Goal: Task Accomplishment & Management: Complete application form

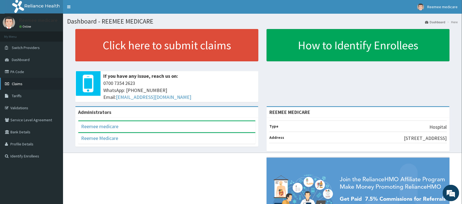
click at [15, 83] on span "Claims" at bounding box center [17, 83] width 11 height 5
click at [15, 70] on link "PA Code" at bounding box center [31, 72] width 63 height 12
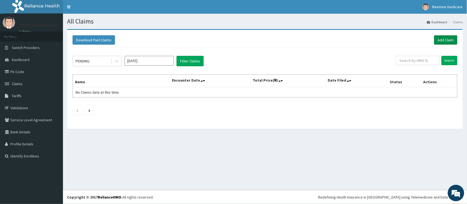
click at [442, 41] on link "Add Claim" at bounding box center [445, 39] width 23 height 9
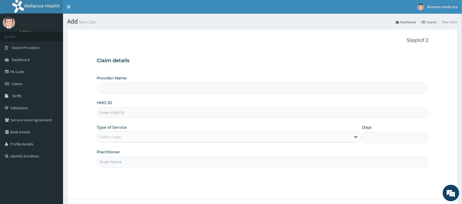
type input "REEMEE MEDICARE"
click at [168, 114] on input "HMO ID" at bounding box center [262, 112] width 331 height 11
paste input "WAN/10093/A"
type input "WAN/10093/A"
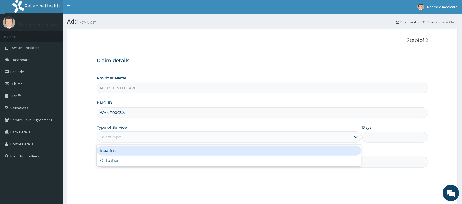
click at [158, 140] on div "Select type" at bounding box center [224, 137] width 254 height 9
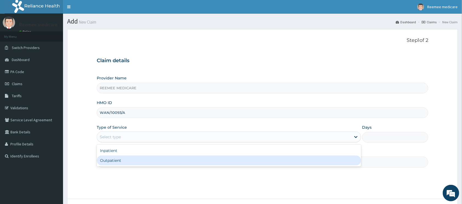
click at [140, 158] on div "Outpatient" at bounding box center [229, 161] width 264 height 10
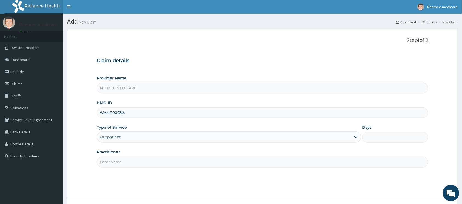
type input "1"
click at [150, 164] on input "Practitioner" at bounding box center [262, 162] width 331 height 11
type input "Dr Isa Ayuba"
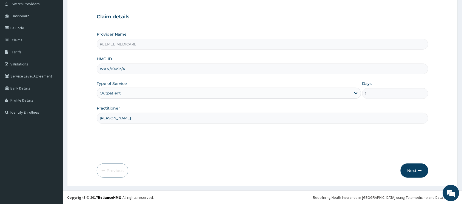
scroll to position [44, 0]
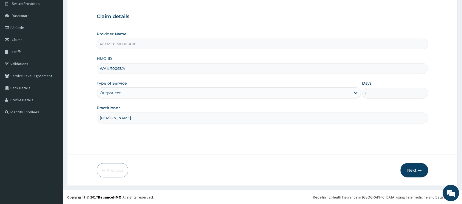
click at [412, 167] on button "Next" at bounding box center [414, 170] width 28 height 14
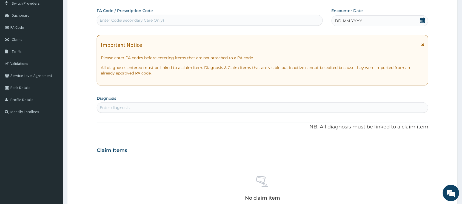
click at [394, 22] on div "DD-MM-YYYY" at bounding box center [379, 20] width 97 height 11
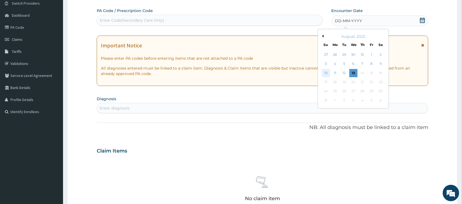
click at [327, 71] on div "10" at bounding box center [326, 73] width 8 height 8
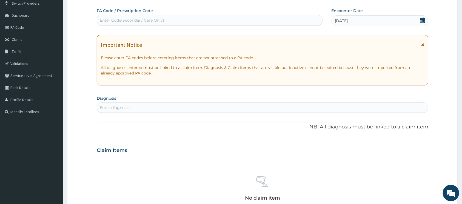
click at [185, 21] on div "Enter Code(Secondary Care Only)" at bounding box center [209, 20] width 225 height 9
paste input "PA/6DDAA2"
type input "PA/6DDAA2"
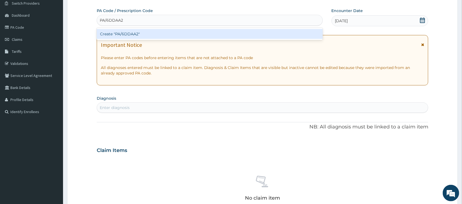
click at [134, 32] on div "Create "PA/6DDAA2"" at bounding box center [210, 34] width 226 height 10
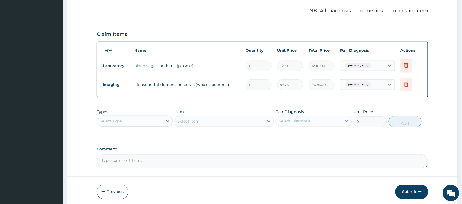
scroll to position [184, 0]
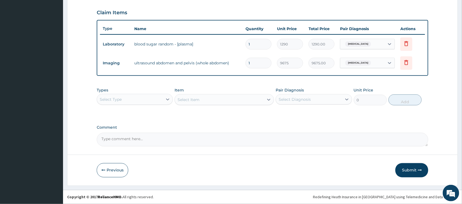
click at [139, 96] on div "Select Type" at bounding box center [130, 99] width 66 height 9
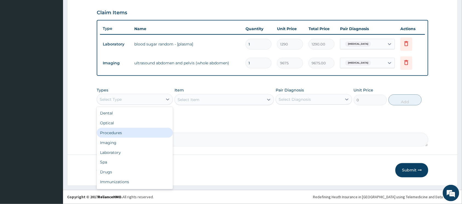
click at [133, 131] on div "Procedures" at bounding box center [135, 133] width 76 height 10
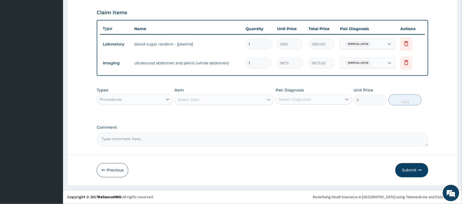
click at [266, 99] on icon at bounding box center [268, 99] width 5 height 5
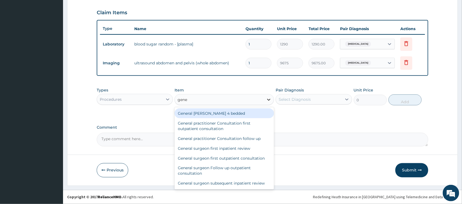
type input "gener"
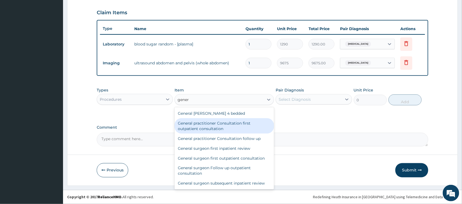
click at [236, 124] on div "General practitioner Consultation first outpatient consultation" at bounding box center [223, 125] width 99 height 15
type input "3547.5"
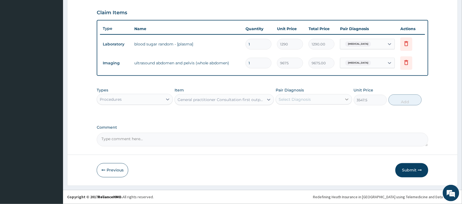
click at [344, 98] on icon at bounding box center [346, 99] width 5 height 5
click at [283, 112] on div "Type 1 diabetes mellitus" at bounding box center [314, 113] width 76 height 11
checkbox input "true"
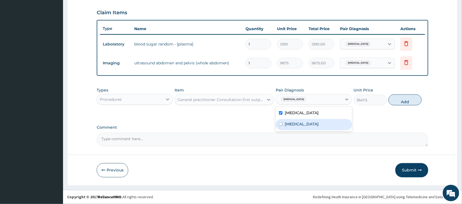
click at [282, 123] on input "checkbox" at bounding box center [281, 124] width 4 height 4
checkbox input "true"
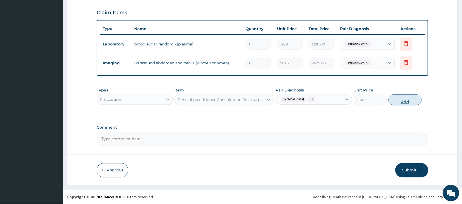
click at [394, 100] on button "Add" at bounding box center [404, 100] width 33 height 11
type input "0"
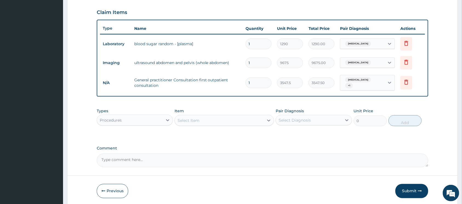
click at [151, 122] on div "Procedures" at bounding box center [130, 120] width 66 height 9
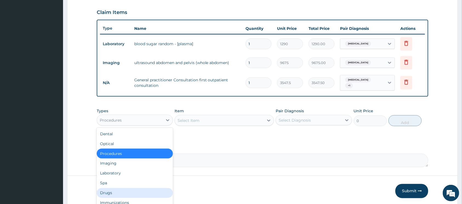
click at [121, 190] on div "Drugs" at bounding box center [135, 193] width 76 height 10
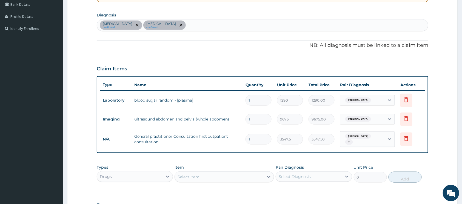
scroll to position [111, 0]
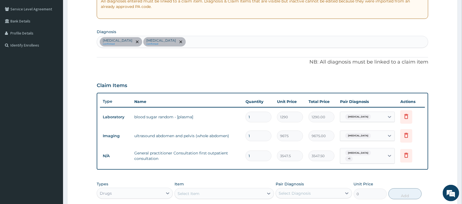
click at [204, 41] on div "Type 1 diabetes mellitus confirmed Pyelonephritis confirmed" at bounding box center [262, 42] width 331 height 12
type input "peptic"
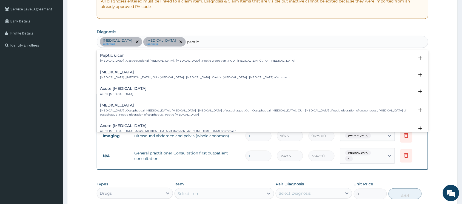
click at [168, 62] on p "Peptic ulcer , Gastroduodenal ulcer , Peptic ulcer disease , Peptic ulceration …" at bounding box center [197, 61] width 195 height 4
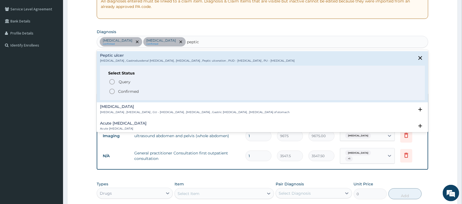
click at [112, 90] on icon "status option filled" at bounding box center [112, 91] width 7 height 7
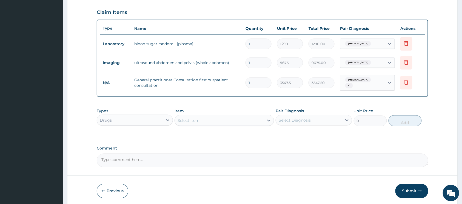
scroll to position [205, 0]
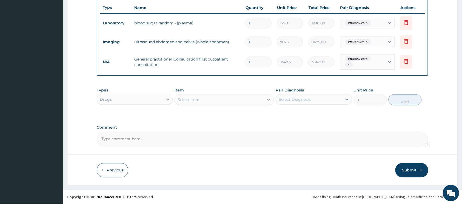
click at [268, 98] on icon at bounding box center [268, 99] width 5 height 5
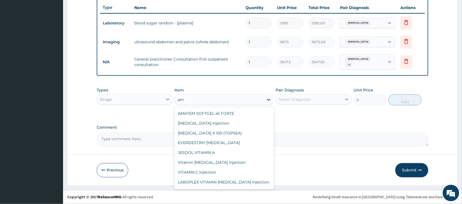
type input "a"
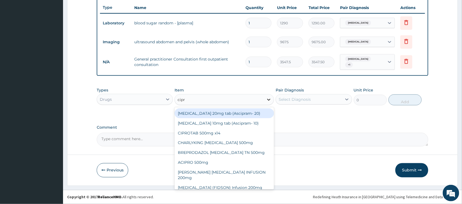
type input "cipro"
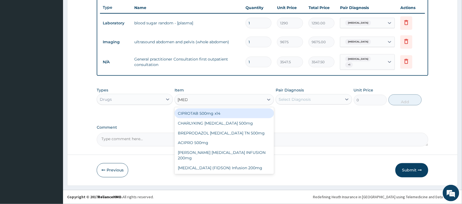
click at [219, 114] on div "CIPROTAB 500mg x14" at bounding box center [223, 113] width 99 height 10
type input "319.275"
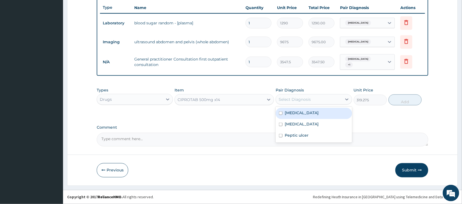
click at [299, 97] on div "Select Diagnosis" at bounding box center [295, 99] width 32 height 5
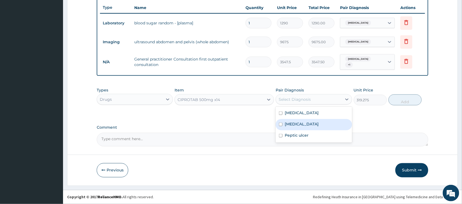
click at [282, 123] on input "checkbox" at bounding box center [281, 125] width 4 height 4
checkbox input "true"
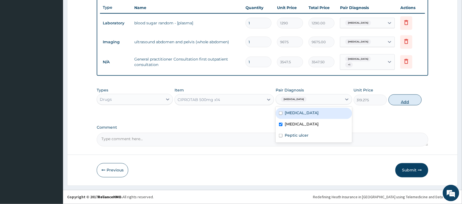
click at [402, 103] on button "Add" at bounding box center [404, 100] width 33 height 11
type input "0"
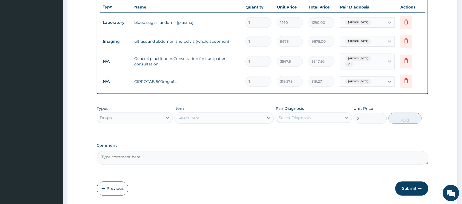
type input "14"
type input "4469.85"
type input "14"
click at [233, 120] on div "Select Item" at bounding box center [219, 118] width 89 height 9
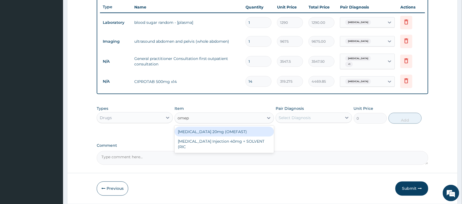
type input "omepr"
click at [225, 129] on div "OMEPRAZOLE 20mg (OMEFAST)" at bounding box center [223, 132] width 99 height 10
type input "82.775"
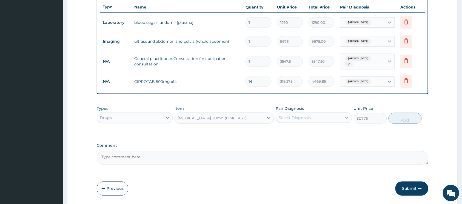
click at [344, 116] on icon at bounding box center [346, 117] width 5 height 5
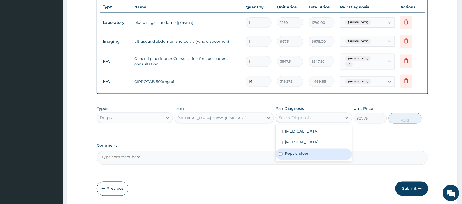
click at [280, 154] on input "checkbox" at bounding box center [281, 154] width 4 height 4
checkbox input "true"
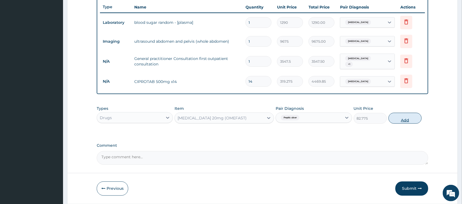
click at [396, 117] on button "Add" at bounding box center [404, 118] width 33 height 11
type input "0"
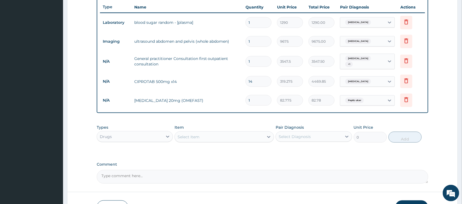
type input "14"
type input "1158.85"
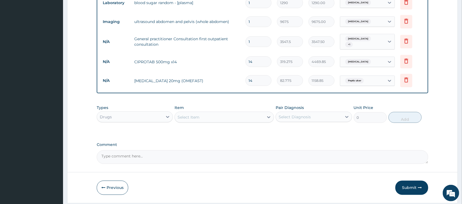
scroll to position [244, 0]
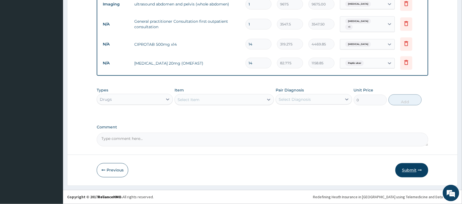
type input "14"
click at [405, 168] on button "Submit" at bounding box center [411, 170] width 33 height 14
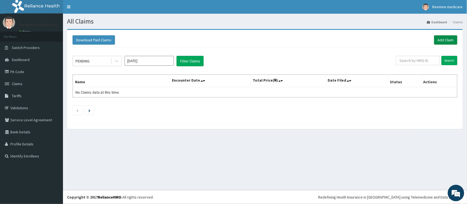
click at [442, 38] on link "Add Claim" at bounding box center [445, 39] width 23 height 9
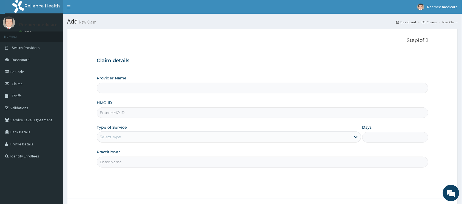
type input "REEMEE MEDICARE"
click at [168, 114] on input "HMO ID" at bounding box center [262, 112] width 331 height 11
paste input "API/10035/B"
type input "API/10035/B"
click at [152, 138] on div "Select type" at bounding box center [224, 137] width 254 height 9
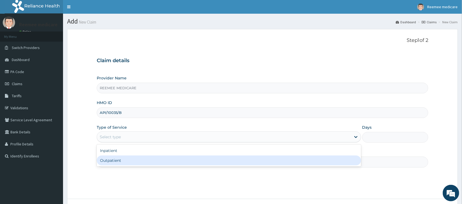
click at [135, 161] on div "Outpatient" at bounding box center [229, 161] width 264 height 10
type input "1"
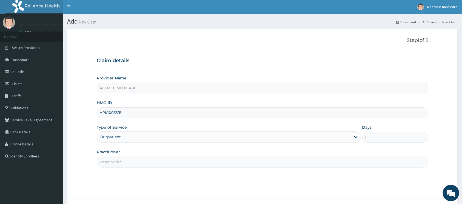
click at [147, 161] on input "Practitioner" at bounding box center [262, 162] width 331 height 11
type input "Dr [PERSON_NAME]"
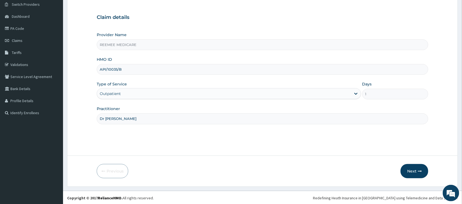
scroll to position [44, 0]
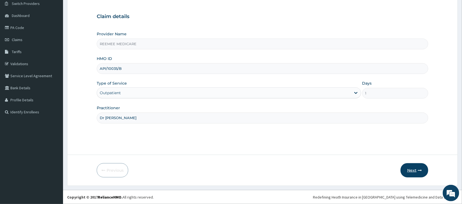
click at [412, 167] on button "Next" at bounding box center [414, 170] width 28 height 14
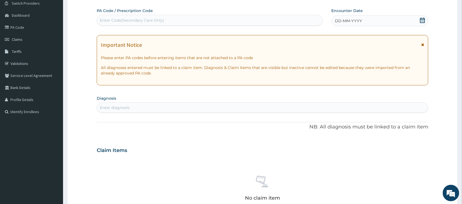
click at [364, 20] on div "DD-MM-YYYY" at bounding box center [379, 20] width 97 height 11
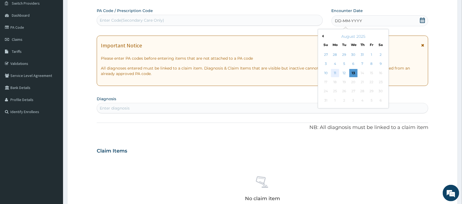
click at [336, 71] on div "11" at bounding box center [335, 73] width 8 height 8
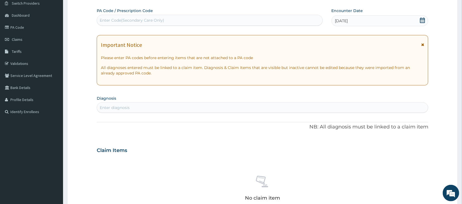
click at [168, 21] on div "Enter Code(Secondary Care Only)" at bounding box center [209, 20] width 225 height 9
paste input "PA/662154"
type input "PA/662154"
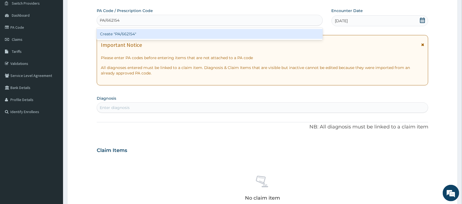
click at [127, 33] on div "Create "PA/662154"" at bounding box center [210, 34] width 226 height 10
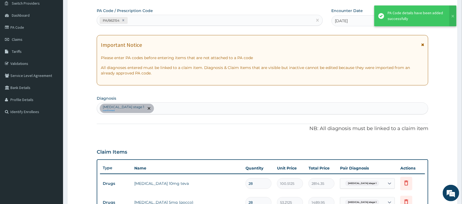
scroll to position [48, 0]
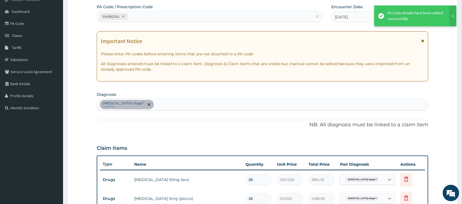
click at [163, 106] on div "Hypertension stage 1 confirmed" at bounding box center [262, 105] width 331 height 12
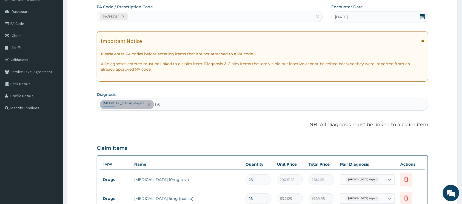
type input "b"
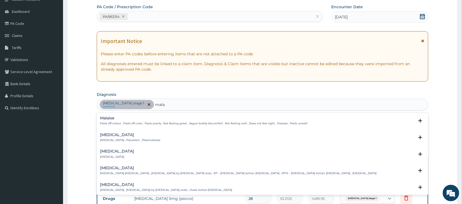
type input "malar"
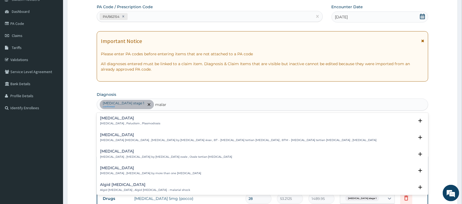
click at [111, 121] on div "Malaria Malaria , Paludism , Plasmodiosis" at bounding box center [130, 121] width 60 height 10
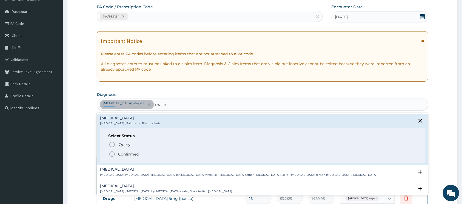
click at [111, 154] on icon "status option filled" at bounding box center [112, 154] width 7 height 7
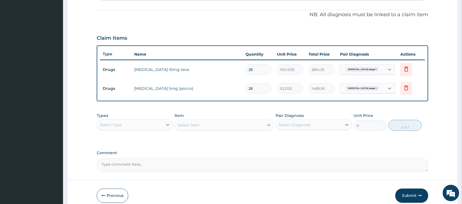
scroll to position [184, 0]
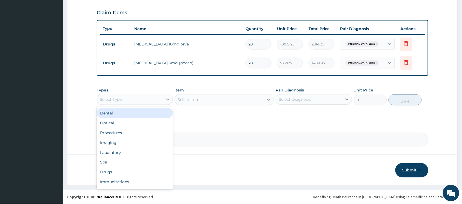
click at [151, 100] on div "Select Type" at bounding box center [130, 99] width 66 height 9
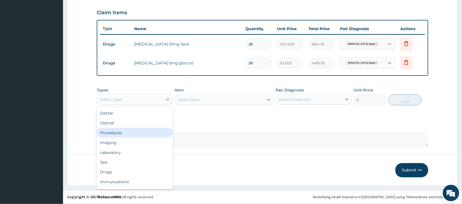
click at [136, 131] on div "Procedures" at bounding box center [135, 133] width 76 height 10
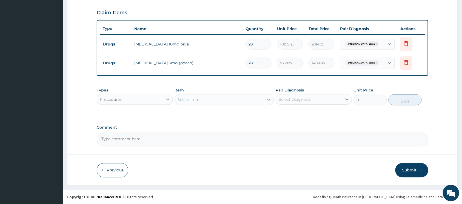
click at [268, 99] on icon at bounding box center [268, 99] width 5 height 5
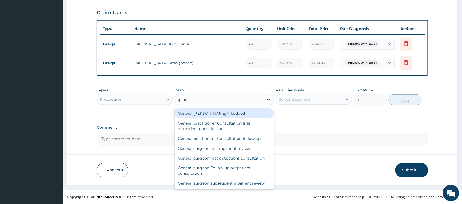
type input "gener"
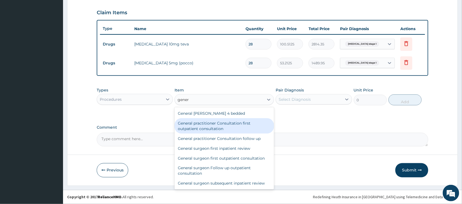
click at [225, 123] on div "General practitioner Consultation first outpatient consultation" at bounding box center [223, 125] width 99 height 15
type input "3547.5"
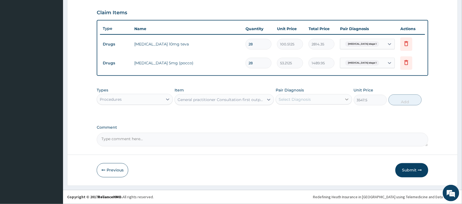
click at [346, 99] on icon at bounding box center [346, 100] width 3 height 2
click at [281, 112] on input "checkbox" at bounding box center [281, 113] width 4 height 4
checkbox input "true"
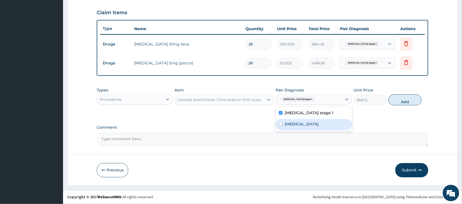
click at [281, 125] on input "checkbox" at bounding box center [281, 124] width 4 height 4
checkbox input "true"
click at [401, 103] on button "Add" at bounding box center [404, 100] width 33 height 11
type input "0"
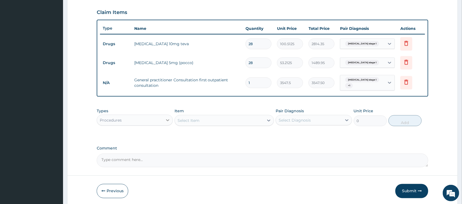
click at [164, 122] on div at bounding box center [168, 120] width 10 height 10
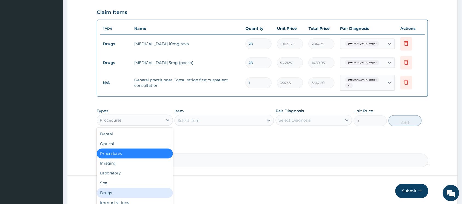
click at [127, 188] on div "Drugs" at bounding box center [135, 193] width 76 height 10
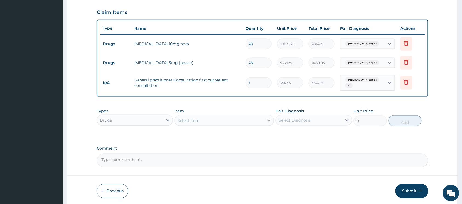
click at [269, 121] on icon at bounding box center [268, 120] width 5 height 5
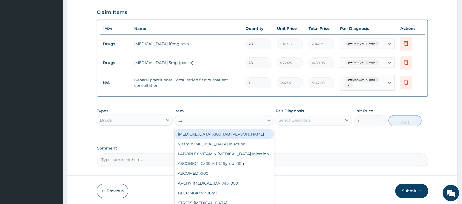
type input "coa"
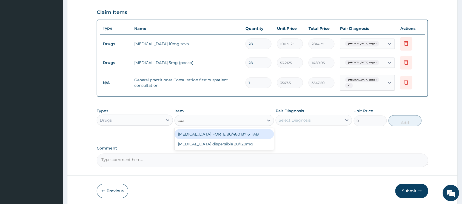
click at [202, 136] on div "[MEDICAL_DATA] FORTE 80/480 BY 6 TAB" at bounding box center [223, 134] width 99 height 10
type input "449.35"
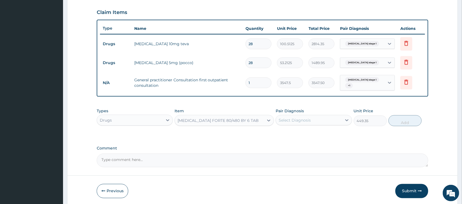
click at [326, 121] on div "Select Diagnosis" at bounding box center [309, 120] width 66 height 9
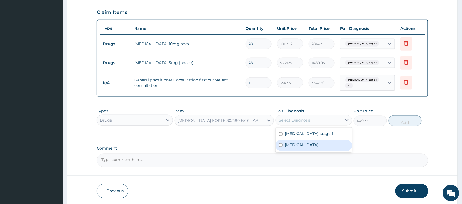
click at [279, 145] on input "checkbox" at bounding box center [281, 146] width 4 height 4
checkbox input "true"
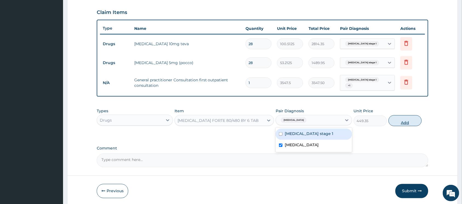
click at [396, 123] on button "Add" at bounding box center [404, 120] width 33 height 11
type input "0"
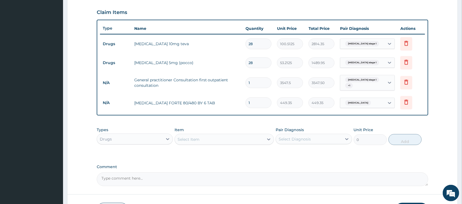
type input "0.00"
type input "6"
type input "2696.10"
type input "6"
click at [255, 139] on div "Select Item" at bounding box center [219, 139] width 89 height 9
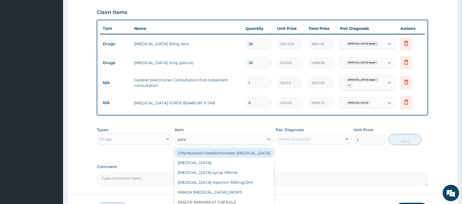
type input "parac"
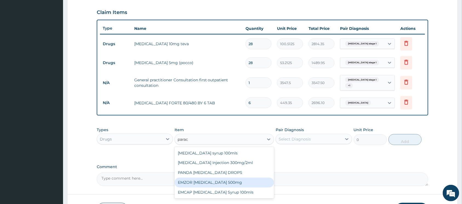
click at [230, 181] on div "EMZOR [MEDICAL_DATA] 500mg" at bounding box center [223, 183] width 99 height 10
type input "23.65"
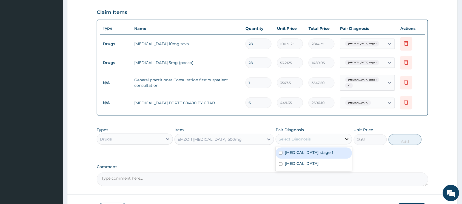
click at [345, 139] on icon at bounding box center [346, 138] width 5 height 5
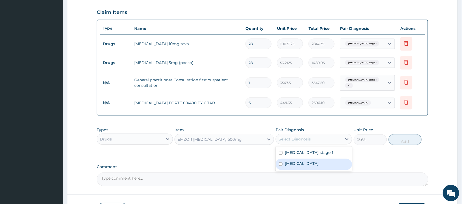
click at [280, 165] on input "checkbox" at bounding box center [281, 164] width 4 height 4
checkbox input "true"
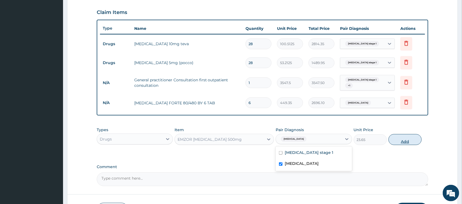
click at [401, 142] on button "Add" at bounding box center [404, 139] width 33 height 11
type input "0"
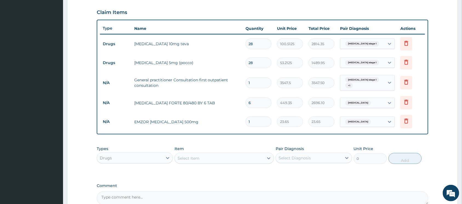
click at [260, 124] on input "1" at bounding box center [258, 121] width 26 height 11
type input "18"
type input "425.70"
type input "17"
type input "402.05"
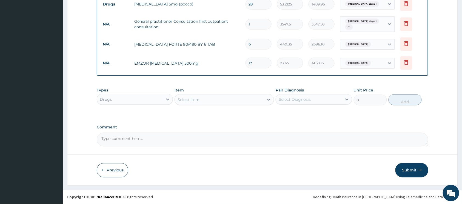
scroll to position [244, 0]
type input "17"
click at [408, 173] on button "Submit" at bounding box center [411, 170] width 33 height 14
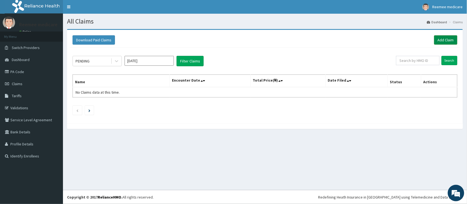
click at [448, 38] on link "Add Claim" at bounding box center [445, 39] width 23 height 9
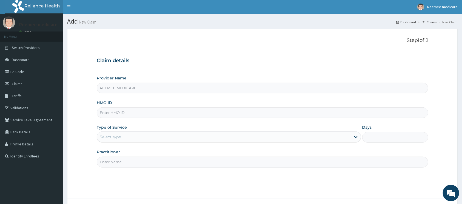
type input "REEMEE MEDICARE"
click at [146, 113] on input "HMO ID" at bounding box center [262, 112] width 331 height 11
paste input "GBI/10270/F"
type input "GBI/10270/F"
click at [144, 139] on div "Select type" at bounding box center [224, 137] width 254 height 9
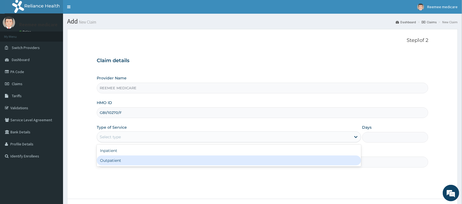
click at [132, 159] on div "Outpatient" at bounding box center [229, 161] width 264 height 10
type input "1"
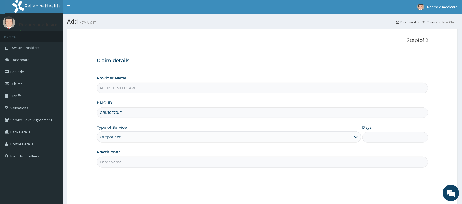
click at [135, 162] on input "Practitioner" at bounding box center [262, 162] width 331 height 11
type input "Dr Ukasha"
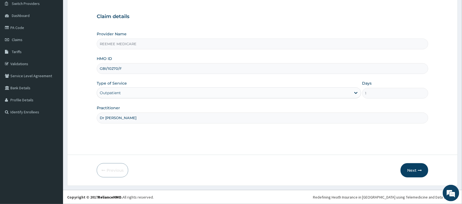
scroll to position [44, 0]
click at [415, 169] on button "Next" at bounding box center [414, 170] width 28 height 14
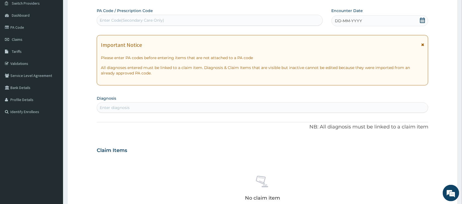
click at [392, 23] on div "DD-MM-YYYY" at bounding box center [379, 20] width 97 height 11
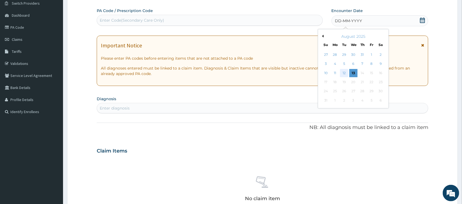
click at [344, 70] on div "12" at bounding box center [344, 73] width 8 height 8
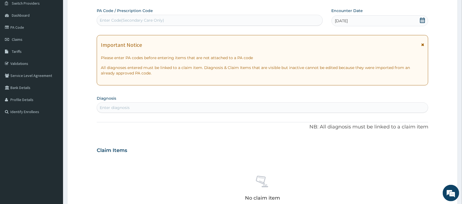
click at [153, 107] on div "Enter diagnosis" at bounding box center [262, 107] width 331 height 9
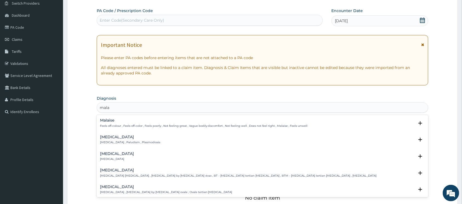
type input "malar"
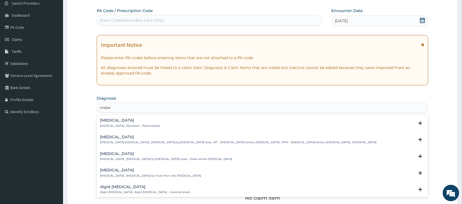
click at [135, 127] on p "Malaria , Paludism , Plasmodiosis" at bounding box center [130, 126] width 60 height 4
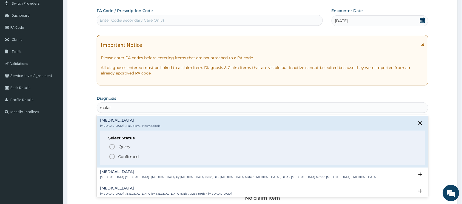
click at [112, 156] on icon "status option filled" at bounding box center [112, 156] width 7 height 7
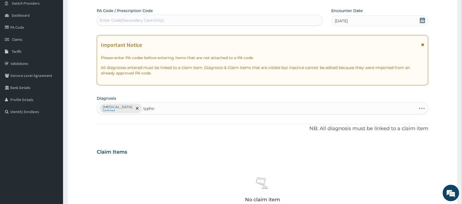
type input "typhoi"
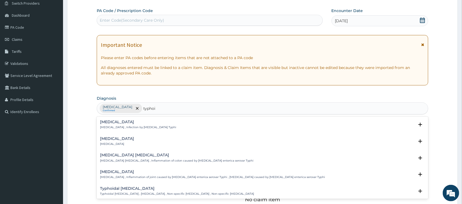
click at [133, 127] on p "Typhoid fever , Infection by Salmonella Typhi" at bounding box center [138, 127] width 76 height 4
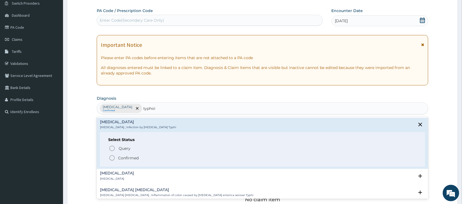
click at [112, 157] on icon "status option filled" at bounding box center [112, 158] width 7 height 7
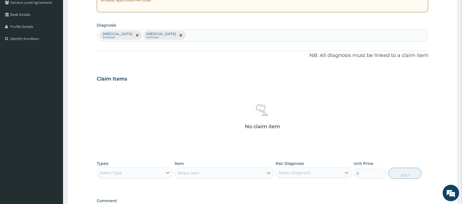
scroll to position [154, 0]
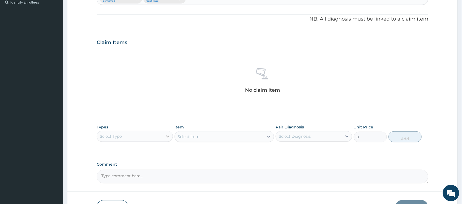
click at [167, 138] on icon at bounding box center [167, 136] width 5 height 5
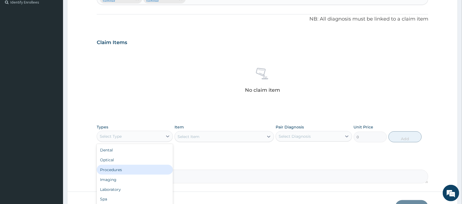
click at [139, 167] on div "Procedures" at bounding box center [135, 170] width 76 height 10
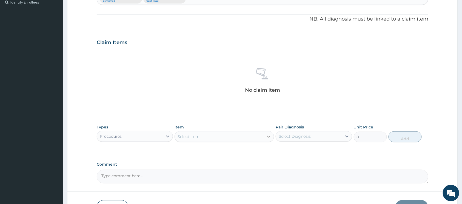
click at [268, 137] on icon at bounding box center [268, 137] width 3 height 2
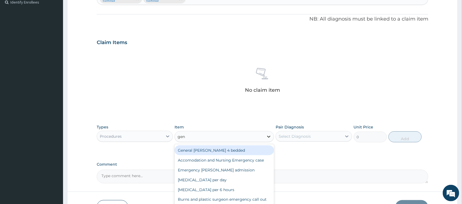
type input "gene"
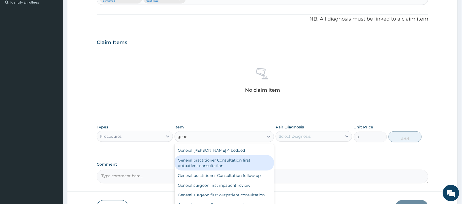
click at [247, 159] on div "General practitioner Consultation first outpatient consultation" at bounding box center [223, 162] width 99 height 15
type input "3547.5"
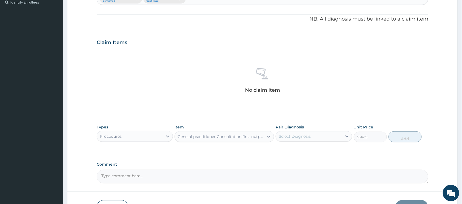
click at [292, 136] on div "Select Diagnosis" at bounding box center [295, 136] width 32 height 5
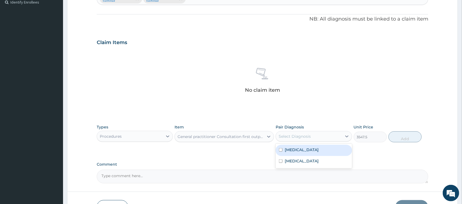
click at [280, 150] on input "checkbox" at bounding box center [281, 150] width 4 height 4
checkbox input "true"
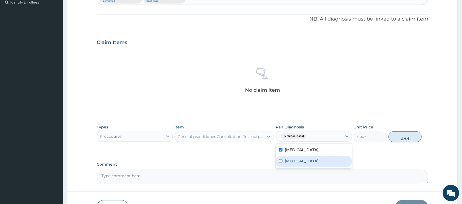
click at [281, 161] on input "checkbox" at bounding box center [281, 161] width 4 height 4
checkbox input "true"
click at [406, 138] on button "Add" at bounding box center [404, 136] width 33 height 11
type input "0"
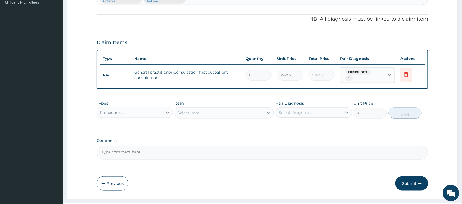
click at [150, 112] on div "Procedures" at bounding box center [130, 112] width 66 height 9
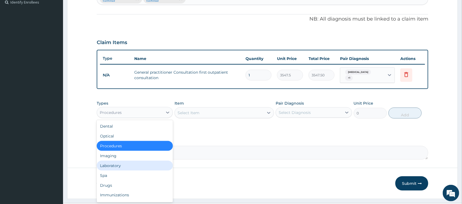
click at [124, 164] on div "Laboratory" at bounding box center [135, 166] width 76 height 10
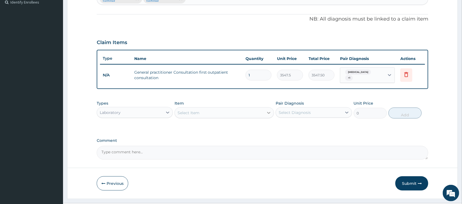
click at [268, 111] on icon at bounding box center [268, 112] width 5 height 5
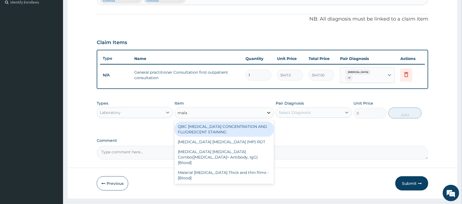
type input "malar"
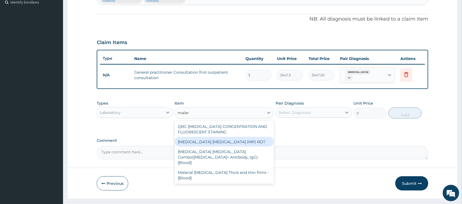
click at [237, 137] on div "MALARIA PARASITE (MP) RDT" at bounding box center [223, 142] width 99 height 10
type input "1612.5"
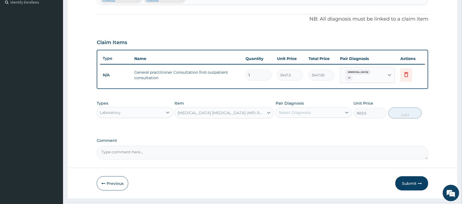
click at [307, 111] on div "Select Diagnosis" at bounding box center [295, 112] width 32 height 5
click at [281, 125] on input "checkbox" at bounding box center [281, 127] width 4 height 4
checkbox input "true"
click at [397, 112] on button "Add" at bounding box center [404, 113] width 33 height 11
type input "0"
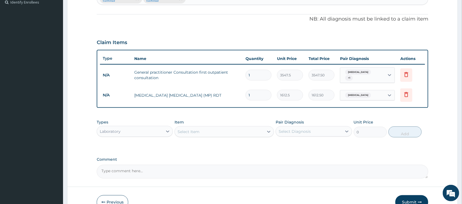
click at [155, 128] on div "Laboratory" at bounding box center [130, 131] width 66 height 9
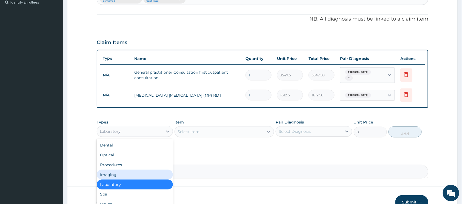
scroll to position [19, 0]
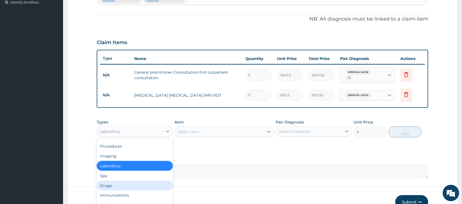
click at [122, 181] on div "Drugs" at bounding box center [135, 186] width 76 height 10
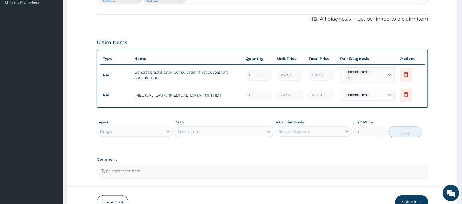
click at [267, 129] on icon at bounding box center [268, 131] width 5 height 5
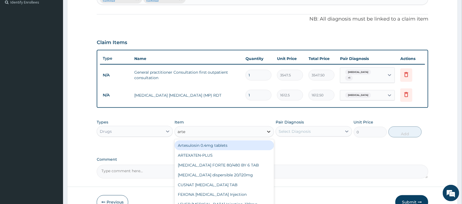
type input "artem"
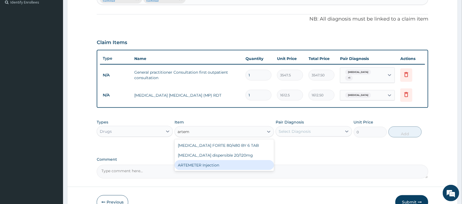
click at [217, 163] on div "ARTEMETER Injection" at bounding box center [223, 165] width 99 height 10
type input "946"
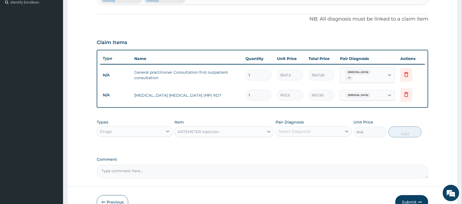
click at [333, 129] on div "Select Diagnosis" at bounding box center [309, 131] width 66 height 9
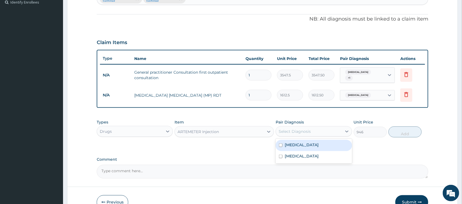
click at [280, 144] on input "checkbox" at bounding box center [281, 146] width 4 height 4
checkbox input "true"
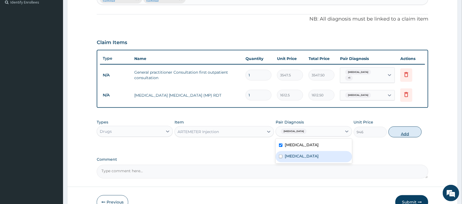
click at [406, 133] on button "Add" at bounding box center [404, 132] width 33 height 11
type input "0"
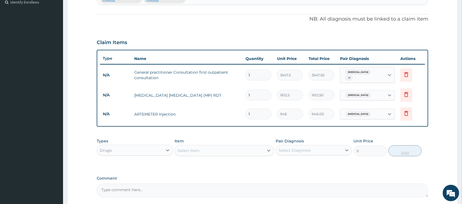
type input "0.00"
type input "3"
type input "2838.00"
type input "3"
click at [270, 148] on icon at bounding box center [268, 150] width 5 height 5
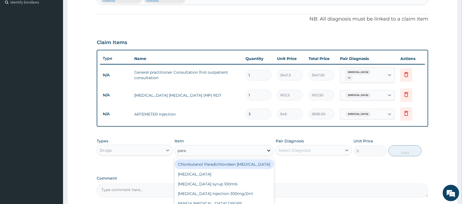
type input "parac"
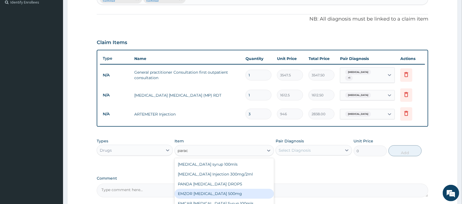
click at [241, 189] on div "EMZOR PARACETAMOL 500mg" at bounding box center [223, 194] width 99 height 10
type input "23.65"
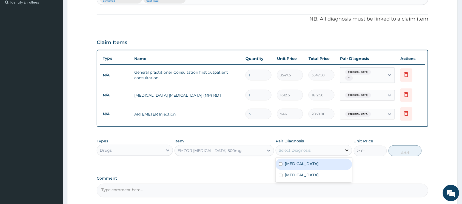
click at [345, 148] on icon at bounding box center [346, 150] width 5 height 5
click at [281, 162] on input "checkbox" at bounding box center [281, 164] width 4 height 4
checkbox input "true"
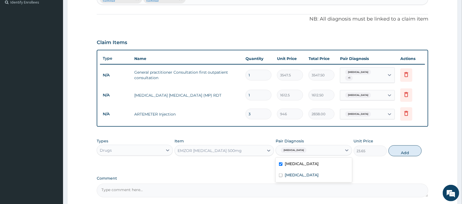
click at [405, 154] on button "Add" at bounding box center [404, 150] width 33 height 11
type input "0"
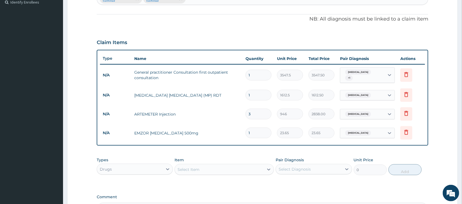
type input "0.00"
type input "9"
type input "212.85"
type input "9"
click at [268, 168] on icon at bounding box center [268, 169] width 5 height 5
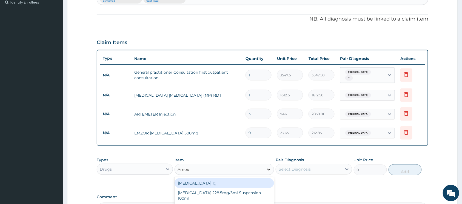
type input "Amoxi"
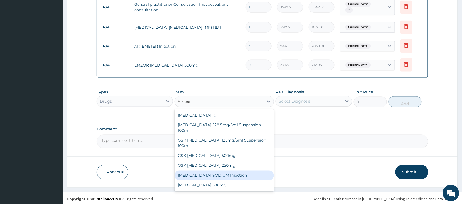
scroll to position [4, 0]
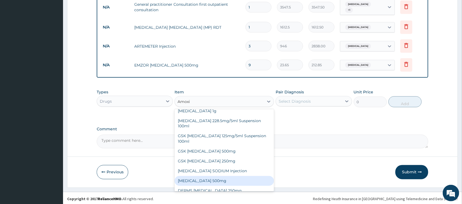
click at [236, 176] on div "AMOXICILLIN 500mg" at bounding box center [223, 181] width 99 height 10
type input "70.95"
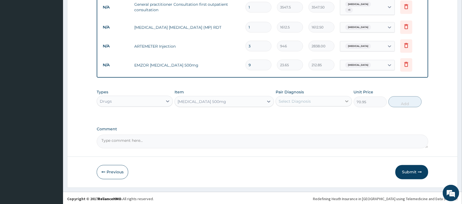
click at [346, 100] on icon at bounding box center [346, 101] width 5 height 5
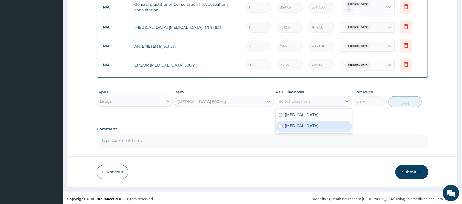
click at [279, 125] on input "checkbox" at bounding box center [281, 127] width 4 height 4
checkbox input "true"
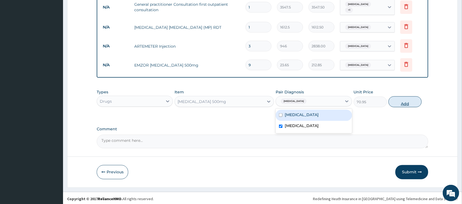
click at [397, 103] on button "Add" at bounding box center [404, 101] width 33 height 11
type input "0"
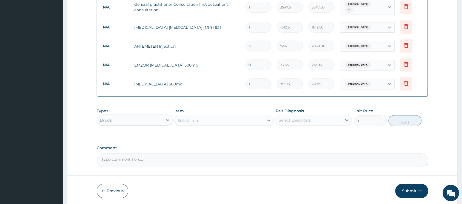
type input "0.00"
type input "7"
type input "496.65"
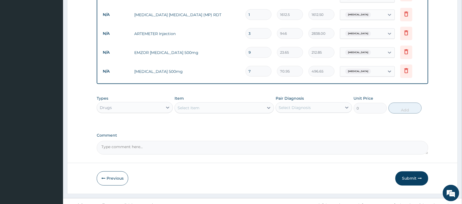
scroll to position [241, 0]
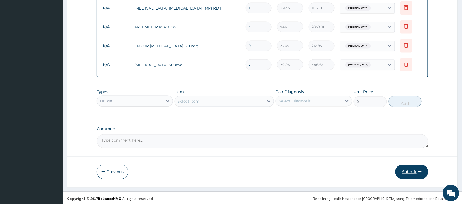
type input "7"
click at [413, 170] on button "Submit" at bounding box center [411, 172] width 33 height 14
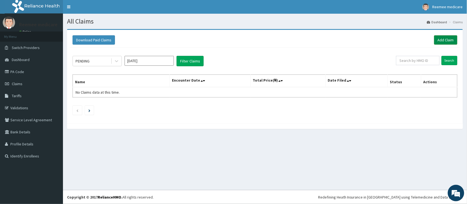
click at [437, 42] on link "Add Claim" at bounding box center [445, 39] width 23 height 9
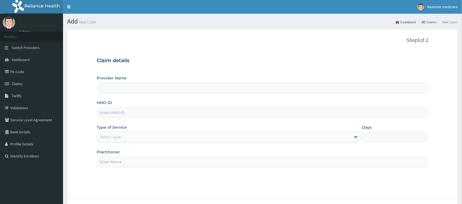
type input "REEMEE MEDICARE"
click at [164, 112] on input "HMO ID" at bounding box center [262, 112] width 331 height 11
paste input "CYA/10978/E"
type input "CYA/10978/E"
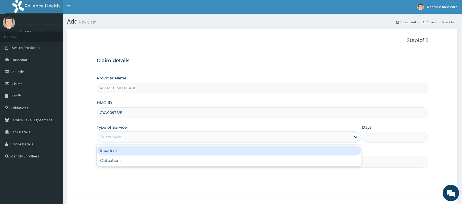
click at [147, 141] on div "Select type" at bounding box center [224, 137] width 254 height 9
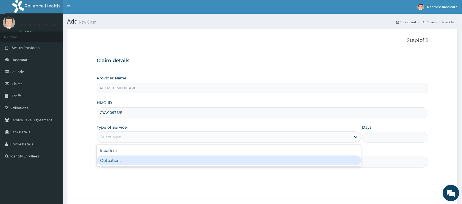
click at [128, 158] on div "Outpatient" at bounding box center [229, 161] width 264 height 10
type input "1"
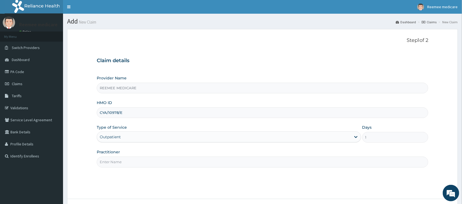
click at [135, 161] on input "Practitioner" at bounding box center [262, 162] width 331 height 11
type input "Dr [PERSON_NAME]"
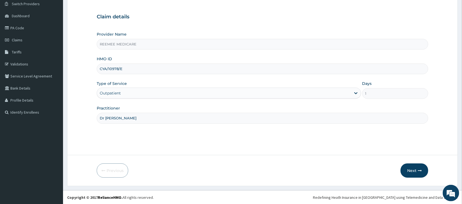
scroll to position [44, 0]
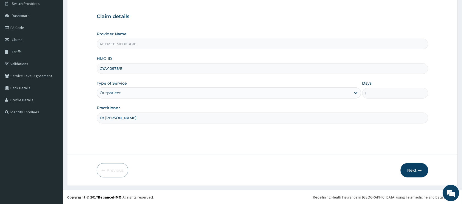
click at [407, 165] on button "Next" at bounding box center [414, 170] width 28 height 14
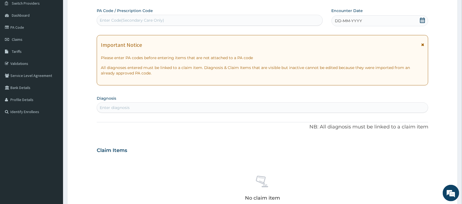
click at [371, 21] on div "DD-MM-YYYY" at bounding box center [379, 20] width 97 height 11
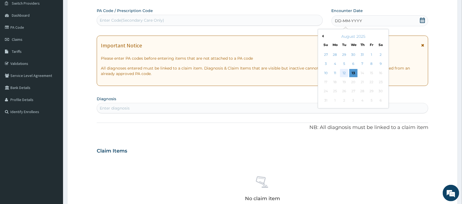
click at [344, 70] on div "12" at bounding box center [344, 73] width 8 height 8
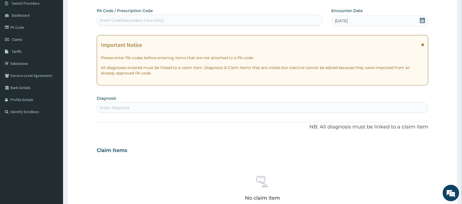
click at [150, 107] on div "Enter diagnosis" at bounding box center [262, 107] width 331 height 9
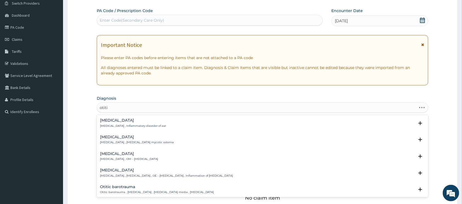
type input "[MEDICAL_DATA]"
click at [117, 155] on h4 "[MEDICAL_DATA]" at bounding box center [129, 154] width 58 height 4
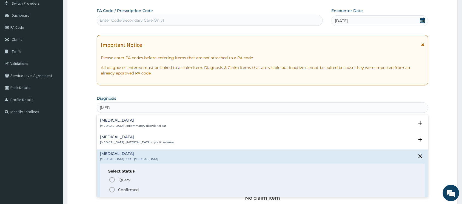
click at [110, 189] on icon "status option filled" at bounding box center [112, 190] width 7 height 7
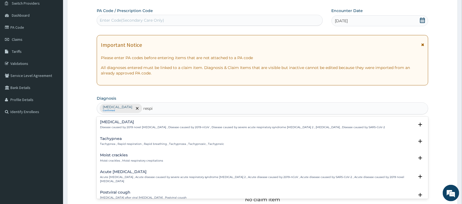
type input "respir"
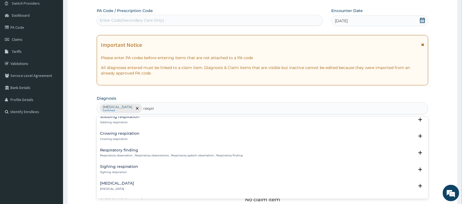
scroll to position [438, 0]
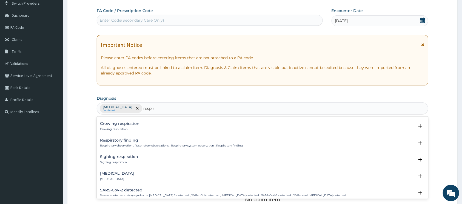
click at [124, 171] on h4 "[MEDICAL_DATA]" at bounding box center [117, 173] width 34 height 4
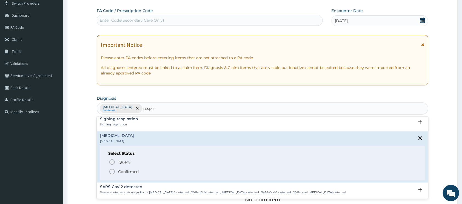
scroll to position [511, 0]
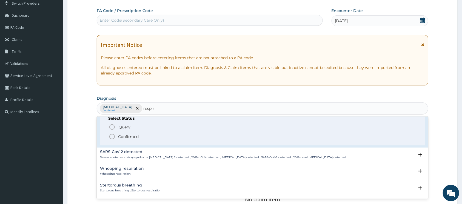
click at [111, 134] on icon "status option filled" at bounding box center [112, 136] width 7 height 7
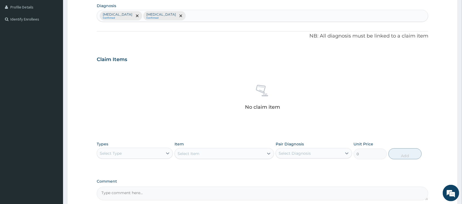
scroll to position [154, 0]
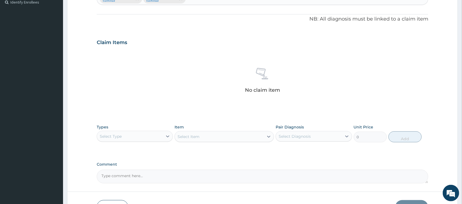
click at [134, 136] on div "Select Type" at bounding box center [130, 136] width 66 height 9
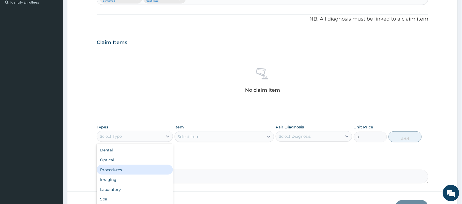
click at [133, 166] on div "Procedures" at bounding box center [135, 170] width 76 height 10
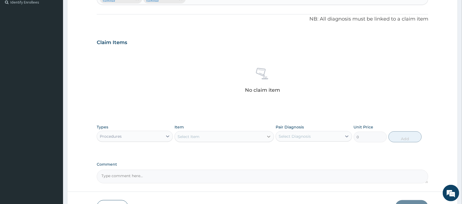
click at [268, 136] on icon at bounding box center [268, 136] width 5 height 5
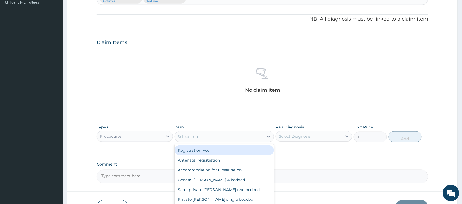
click at [215, 150] on div "Registration Fee" at bounding box center [223, 150] width 99 height 10
type input "2150"
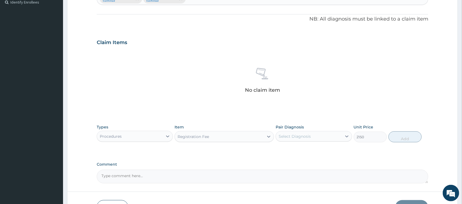
click at [316, 136] on div "Select Diagnosis" at bounding box center [309, 136] width 66 height 9
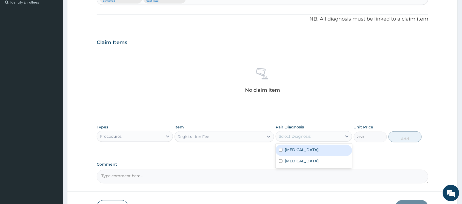
click at [281, 150] on input "checkbox" at bounding box center [281, 150] width 4 height 4
checkbox input "true"
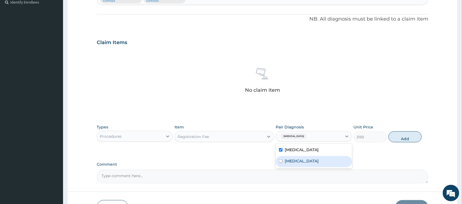
click at [283, 161] on div "[MEDICAL_DATA]" at bounding box center [314, 161] width 76 height 11
checkbox input "true"
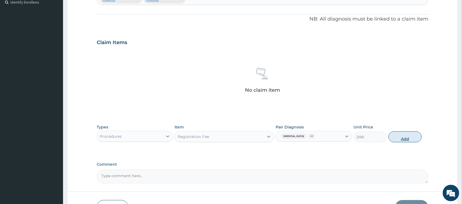
click at [399, 140] on button "Add" at bounding box center [404, 136] width 33 height 11
type input "0"
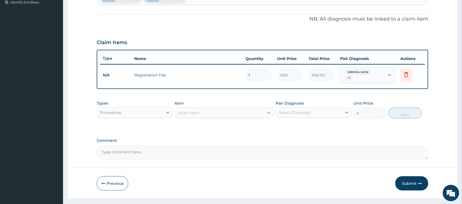
click at [267, 111] on icon at bounding box center [268, 112] width 5 height 5
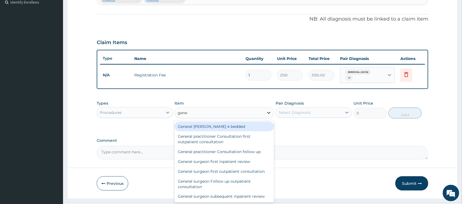
type input "gener"
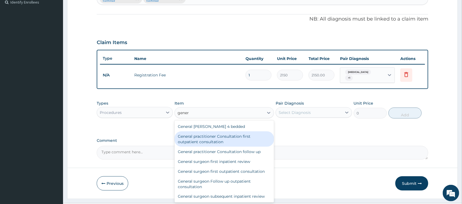
click at [242, 133] on div "General practitioner Consultation first outpatient consultation" at bounding box center [223, 138] width 99 height 15
type input "3547.5"
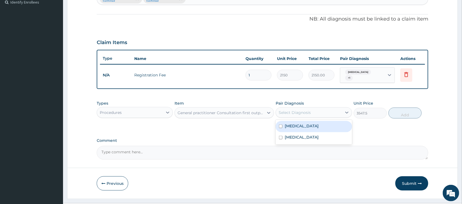
click at [311, 111] on div "Select Diagnosis" at bounding box center [309, 112] width 66 height 9
click at [280, 125] on input "checkbox" at bounding box center [281, 127] width 4 height 4
checkbox input "true"
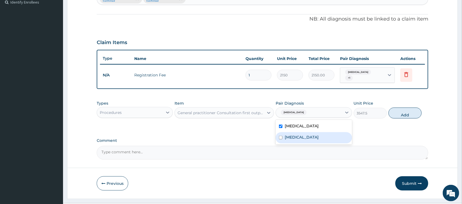
click at [281, 136] on input "checkbox" at bounding box center [281, 138] width 4 height 4
checkbox input "true"
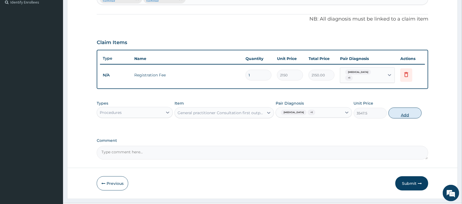
click at [401, 113] on button "Add" at bounding box center [404, 113] width 33 height 11
type input "0"
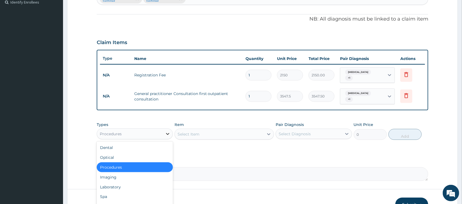
click at [167, 133] on icon at bounding box center [167, 134] width 3 height 2
click at [119, 202] on div "Drugs" at bounding box center [135, 207] width 76 height 10
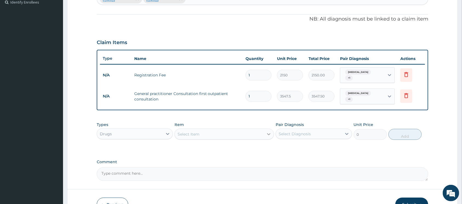
click at [265, 129] on div at bounding box center [269, 134] width 10 height 10
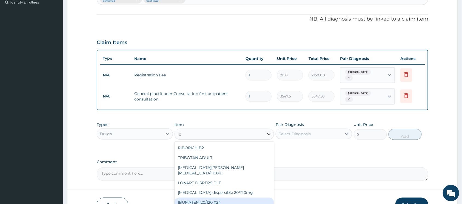
type input "i"
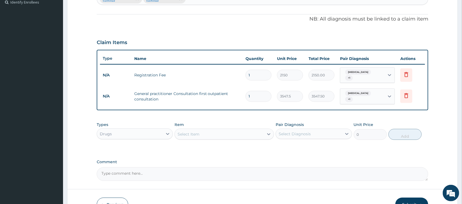
click at [246, 131] on div "Select Item" at bounding box center [219, 134] width 89 height 9
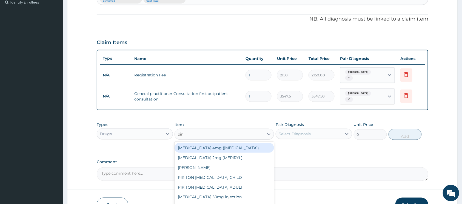
type input "piri"
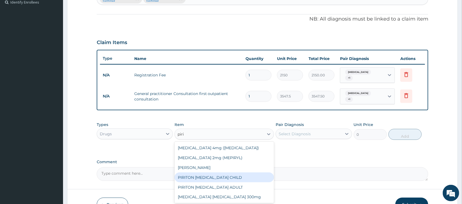
click at [242, 173] on div "PIRITON EXPECTORANT CHILD" at bounding box center [223, 178] width 99 height 10
type input "1182.5"
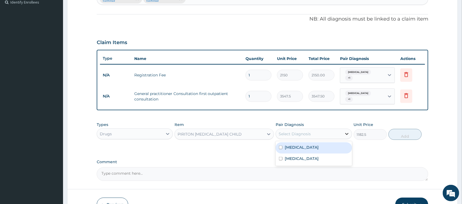
click at [345, 131] on icon at bounding box center [346, 133] width 5 height 5
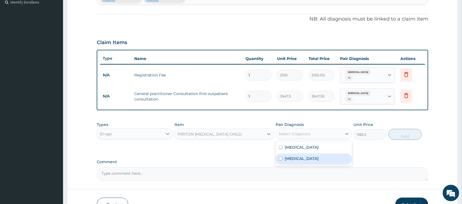
click at [280, 157] on input "checkbox" at bounding box center [281, 159] width 4 height 4
checkbox input "true"
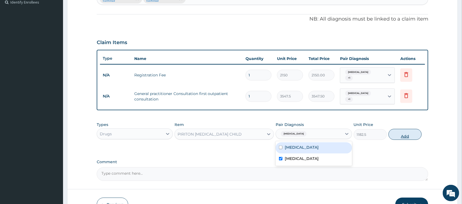
click at [397, 133] on button "Add" at bounding box center [404, 134] width 33 height 11
type input "0"
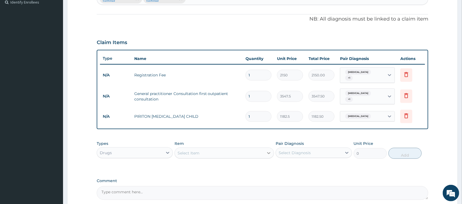
click at [264, 148] on div "Select Item" at bounding box center [223, 153] width 99 height 11
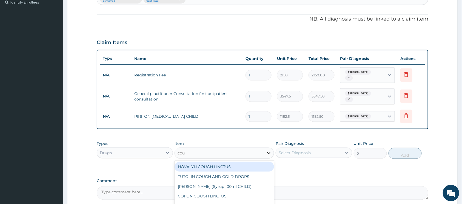
type input "coug"
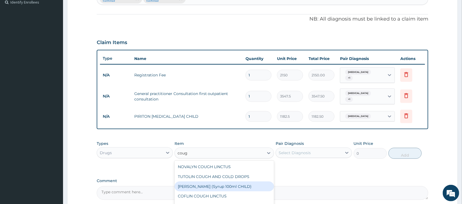
click at [247, 182] on div "[PERSON_NAME] (Syrup 100ml CHILD)" at bounding box center [223, 187] width 99 height 10
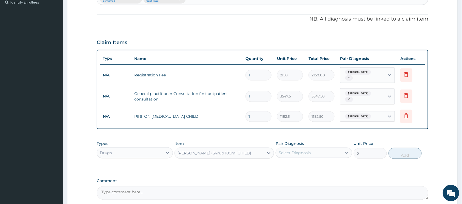
type input "1478.125"
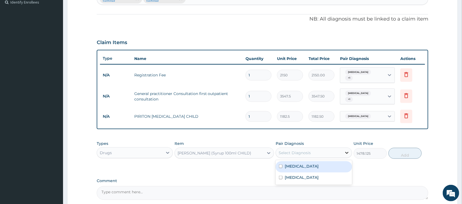
click at [343, 148] on div at bounding box center [347, 153] width 10 height 10
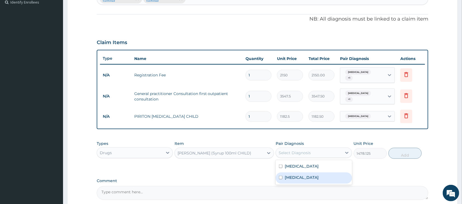
click at [281, 176] on input "checkbox" at bounding box center [281, 178] width 4 height 4
checkbox input "true"
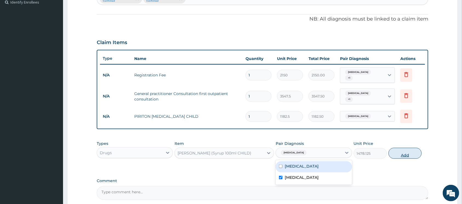
click at [408, 149] on button "Add" at bounding box center [404, 153] width 33 height 11
type input "0"
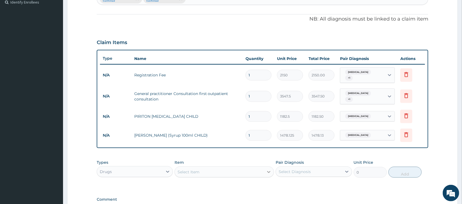
click at [269, 169] on icon at bounding box center [268, 171] width 5 height 5
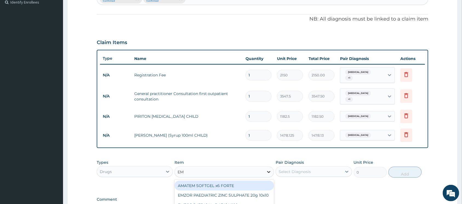
type input "EMM"
click at [227, 181] on div "EMMOX 125mg/5ml Suspension 100ml" at bounding box center [223, 186] width 99 height 10
type input "1300.75"
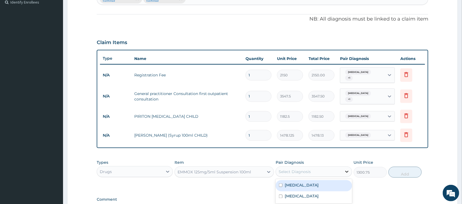
click at [345, 169] on icon at bounding box center [346, 171] width 5 height 5
click at [280, 184] on input "checkbox" at bounding box center [281, 186] width 4 height 4
checkbox input "true"
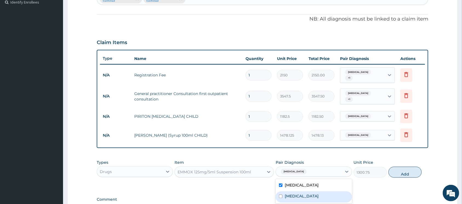
click at [281, 195] on input "checkbox" at bounding box center [281, 197] width 4 height 4
checkbox input "true"
click at [401, 171] on button "Add" at bounding box center [404, 172] width 33 height 11
type input "0"
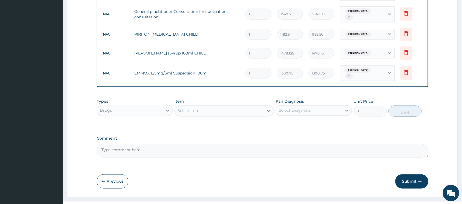
scroll to position [241, 0]
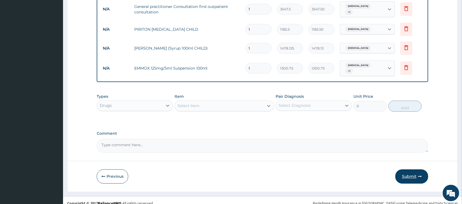
click at [408, 170] on button "Submit" at bounding box center [411, 177] width 33 height 14
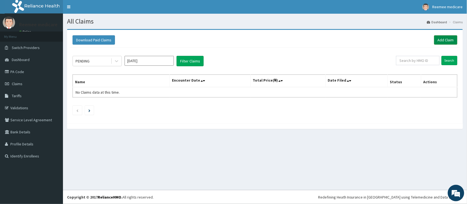
click at [434, 40] on link "Add Claim" at bounding box center [445, 39] width 23 height 9
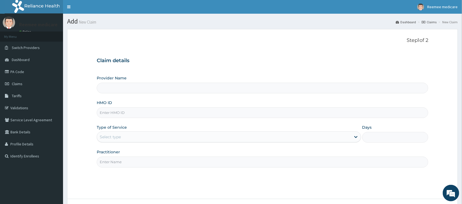
type input "REEMEE MEDICARE"
click at [167, 113] on input "HMO ID" at bounding box center [262, 112] width 331 height 11
paste input "FPL/10001/A"
type input "FPL/10001/A"
click at [148, 139] on div "Select type" at bounding box center [224, 137] width 254 height 9
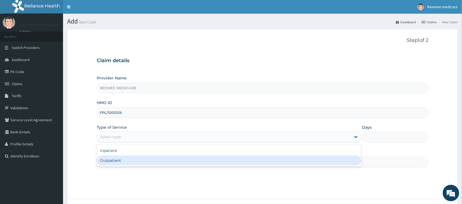
click at [101, 161] on div "Outpatient" at bounding box center [229, 161] width 264 height 10
type input "1"
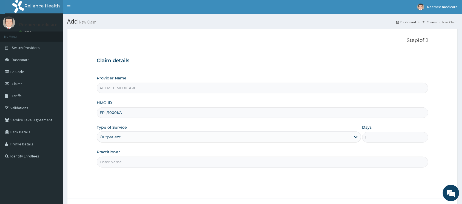
click at [147, 165] on input "Practitioner" at bounding box center [262, 162] width 331 height 11
type input "[PERSON_NAME]"
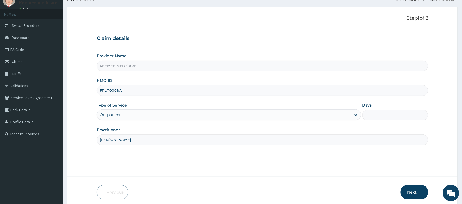
scroll to position [44, 0]
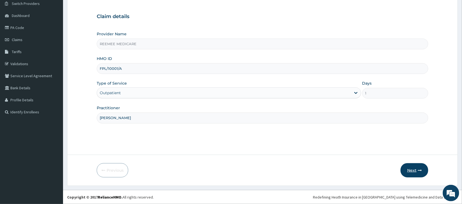
click at [413, 168] on button "Next" at bounding box center [414, 170] width 28 height 14
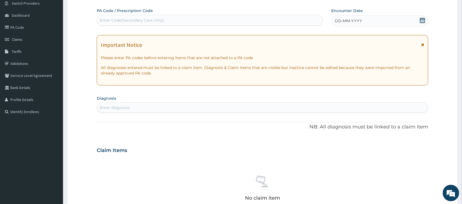
click at [370, 19] on div "DD-MM-YYYY" at bounding box center [379, 20] width 97 height 11
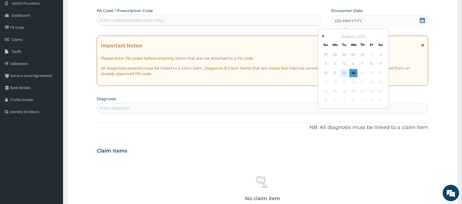
click at [346, 71] on div "12" at bounding box center [344, 73] width 8 height 8
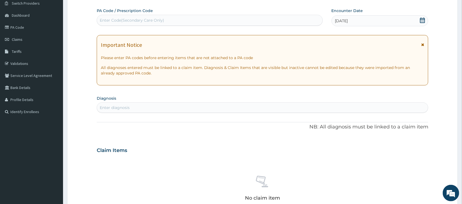
click at [140, 106] on div "Enter diagnosis" at bounding box center [262, 107] width 331 height 9
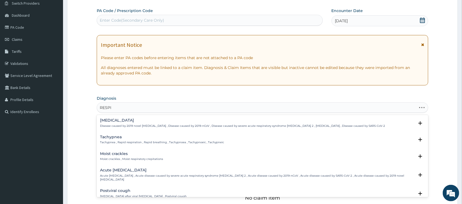
type input "RESPIR"
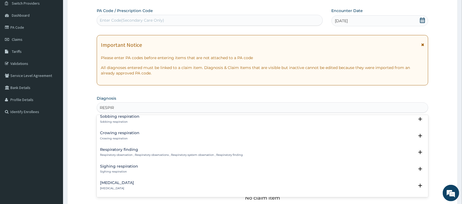
scroll to position [438, 0]
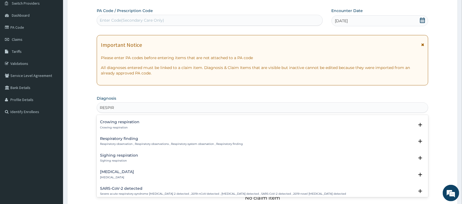
click at [123, 170] on h4 "[MEDICAL_DATA]" at bounding box center [117, 172] width 34 height 4
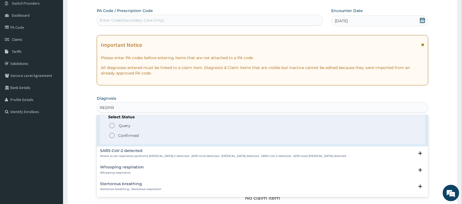
scroll to position [511, 0]
click at [113, 132] on icon "status option filled" at bounding box center [112, 135] width 7 height 7
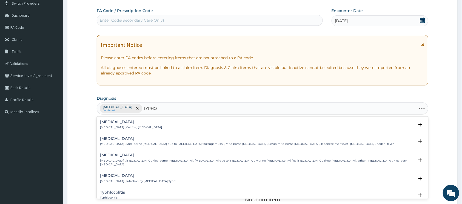
type input "TYPHOI"
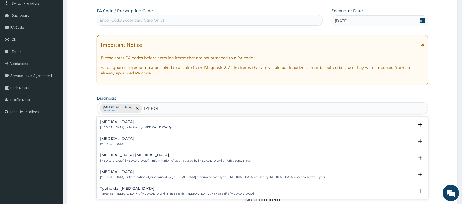
click at [125, 126] on p "[MEDICAL_DATA] , Infection by [MEDICAL_DATA] Typhi" at bounding box center [138, 127] width 76 height 4
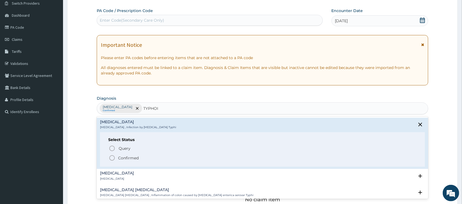
click at [113, 159] on icon "status option filled" at bounding box center [112, 158] width 7 height 7
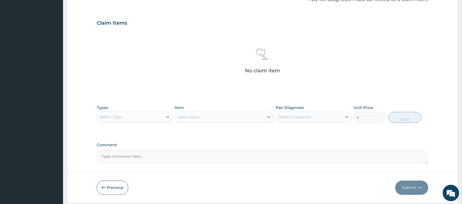
scroll to position [191, 0]
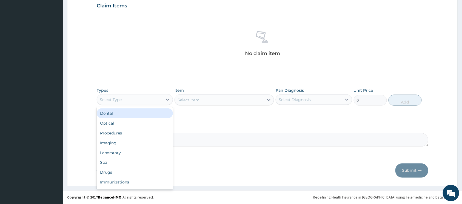
click at [149, 103] on div "Select Type" at bounding box center [130, 99] width 66 height 9
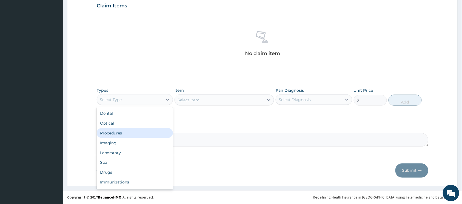
click at [129, 131] on div "Procedures" at bounding box center [135, 133] width 76 height 10
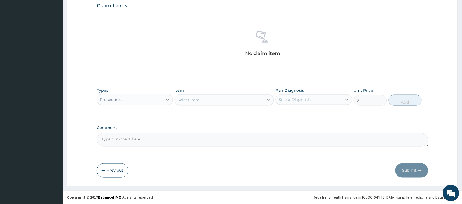
click at [267, 100] on icon at bounding box center [268, 100] width 3 height 2
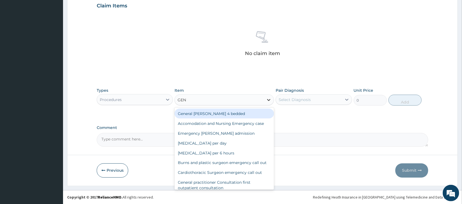
type input "GENE"
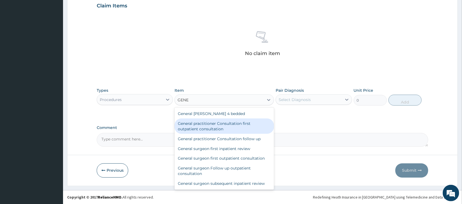
click at [231, 130] on div "General practitioner Consultation first outpatient consultation" at bounding box center [223, 126] width 99 height 15
type input "3547.5"
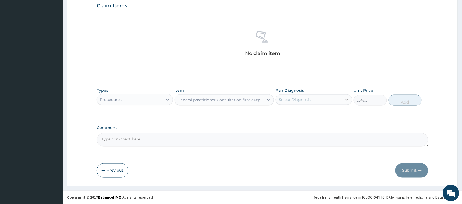
click at [349, 100] on icon at bounding box center [346, 99] width 5 height 5
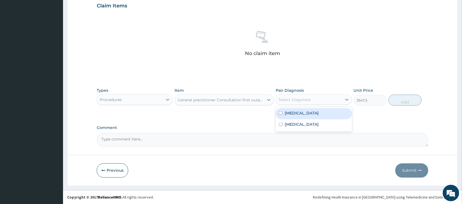
click at [282, 113] on input "checkbox" at bounding box center [281, 113] width 4 height 4
checkbox input "true"
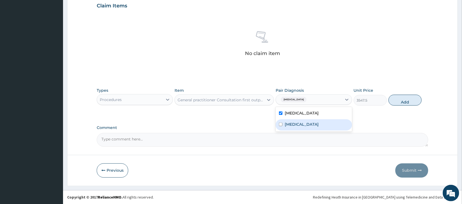
click at [280, 124] on input "checkbox" at bounding box center [281, 125] width 4 height 4
checkbox input "true"
click at [395, 99] on button "Add" at bounding box center [404, 100] width 33 height 11
type input "0"
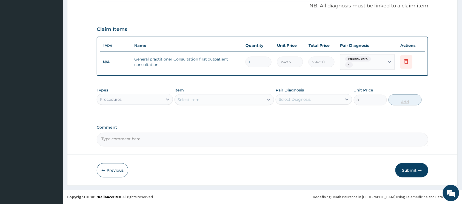
scroll to position [168, 0]
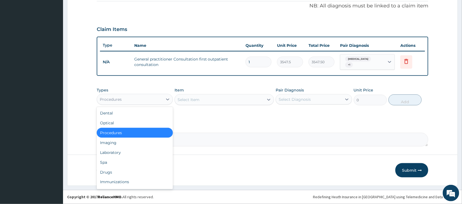
click at [142, 100] on div "Procedures" at bounding box center [130, 99] width 66 height 9
click at [121, 168] on div "Drugs" at bounding box center [135, 172] width 76 height 10
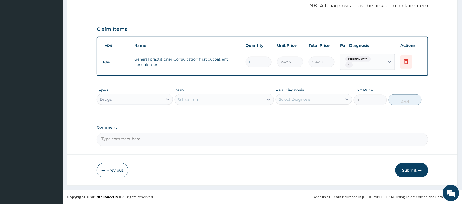
click at [268, 98] on icon at bounding box center [268, 99] width 5 height 5
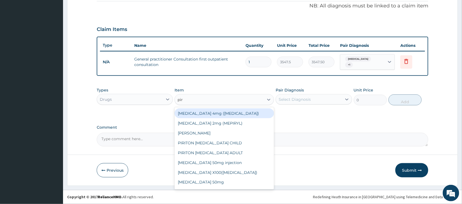
type input "piri"
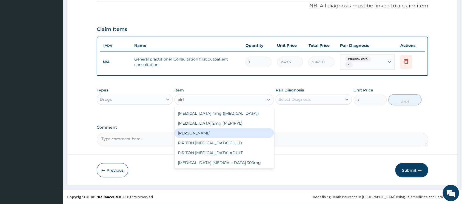
click at [227, 131] on div "[PERSON_NAME]" at bounding box center [223, 133] width 99 height 10
type input "23.65"
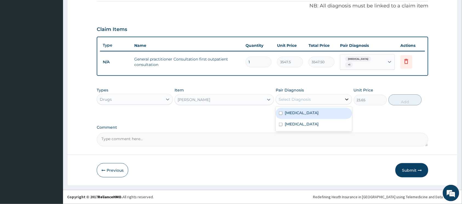
click at [346, 98] on icon at bounding box center [346, 99] width 5 height 5
click at [282, 112] on input "checkbox" at bounding box center [281, 113] width 4 height 4
checkbox input "true"
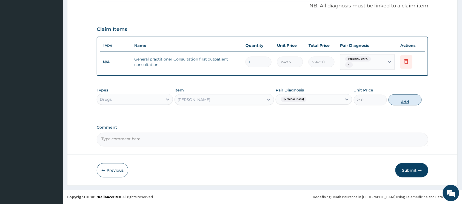
click at [394, 100] on button "Add" at bounding box center [404, 100] width 33 height 11
type input "0"
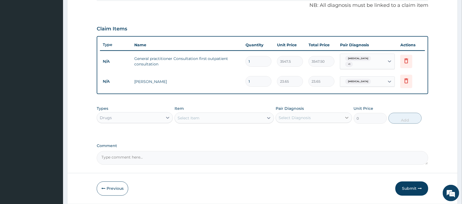
type input "10"
type input "236.50"
type input "10"
click at [268, 118] on icon at bounding box center [268, 118] width 3 height 2
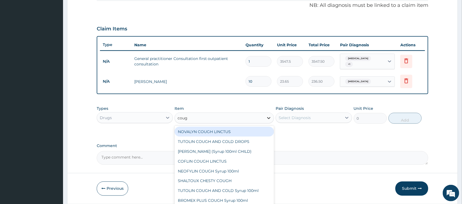
type input "cough"
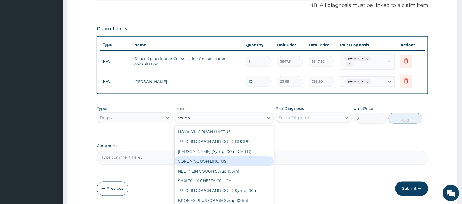
click at [233, 160] on div "COFLIN COUGH LINCTUS" at bounding box center [223, 161] width 99 height 10
type input "1182.5"
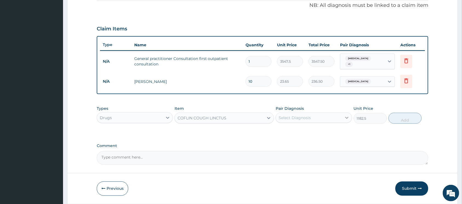
click at [345, 116] on icon at bounding box center [346, 117] width 5 height 5
click at [281, 130] on input "checkbox" at bounding box center [281, 132] width 4 height 4
checkbox input "true"
click at [398, 122] on button "Add" at bounding box center [404, 118] width 33 height 11
type input "0"
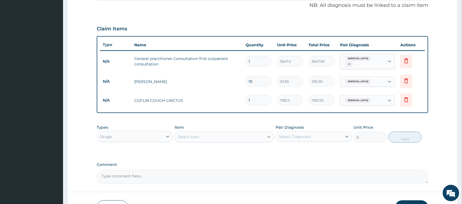
click at [264, 136] on div at bounding box center [269, 137] width 10 height 10
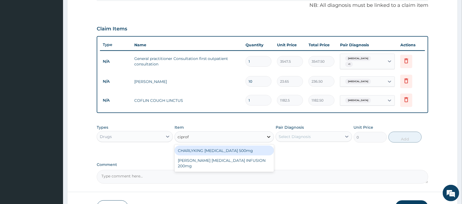
type input "[MEDICAL_DATA]"
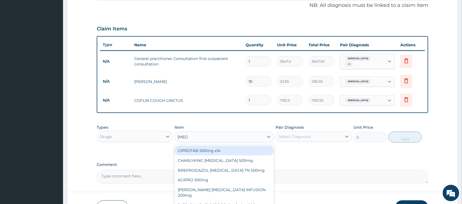
click at [216, 148] on div "CIPROTAB 500mg x14" at bounding box center [223, 151] width 99 height 10
type input "319.275"
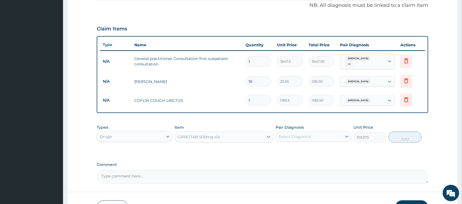
click at [320, 138] on div "Select Diagnosis" at bounding box center [309, 136] width 66 height 9
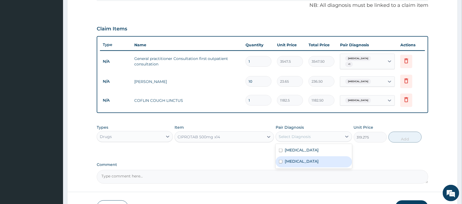
click at [280, 161] on input "checkbox" at bounding box center [281, 162] width 4 height 4
checkbox input "true"
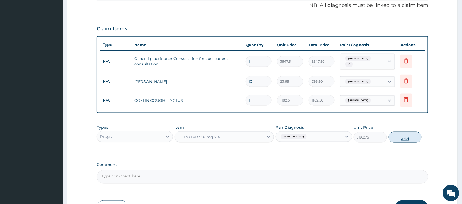
click at [399, 138] on button "Add" at bounding box center [404, 137] width 33 height 11
type input "0"
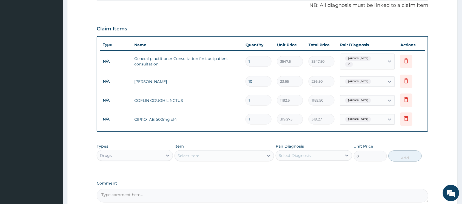
type input "14"
type input "4469.85"
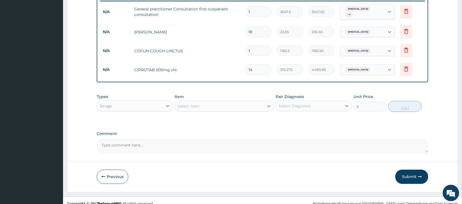
scroll to position [225, 0]
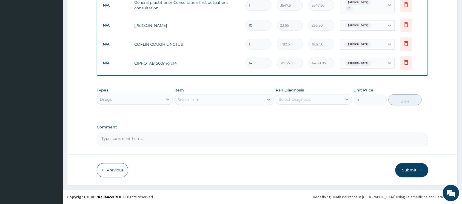
type input "14"
click at [401, 168] on button "Submit" at bounding box center [411, 170] width 33 height 14
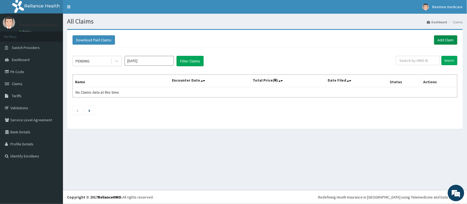
click at [444, 40] on link "Add Claim" at bounding box center [445, 39] width 23 height 9
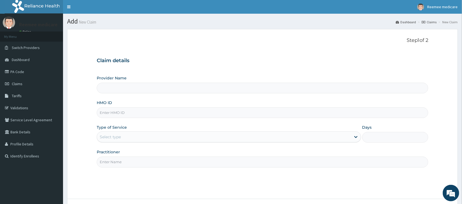
type input "REEMEE MEDICARE"
click at [172, 110] on input "HMO ID" at bounding box center [262, 112] width 331 height 11
paste input "GBI/10270/B"
type input "GBI/10270/B"
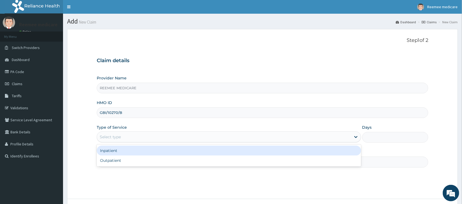
click at [172, 136] on div "Select type" at bounding box center [224, 137] width 254 height 9
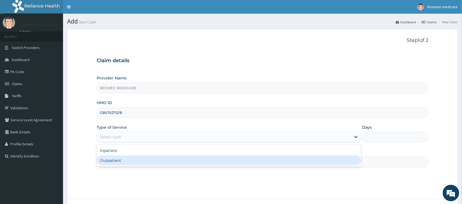
click at [132, 157] on div "Outpatient" at bounding box center [229, 161] width 264 height 10
type input "1"
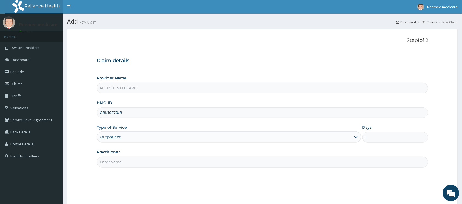
click at [144, 163] on input "Practitioner" at bounding box center [262, 162] width 331 height 11
type input "Dr [PERSON_NAME]"
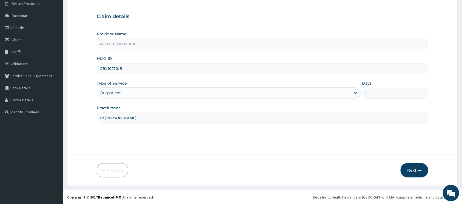
scroll to position [44, 0]
click at [414, 168] on button "Next" at bounding box center [414, 170] width 28 height 14
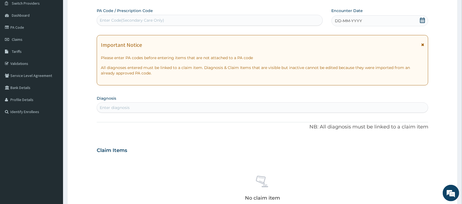
click at [379, 22] on div "DD-MM-YYYY" at bounding box center [379, 20] width 97 height 11
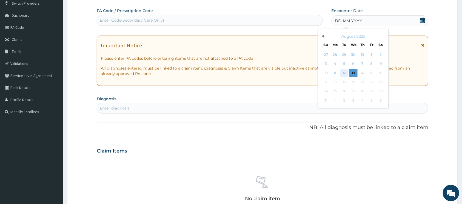
click at [345, 70] on div "12" at bounding box center [344, 73] width 8 height 8
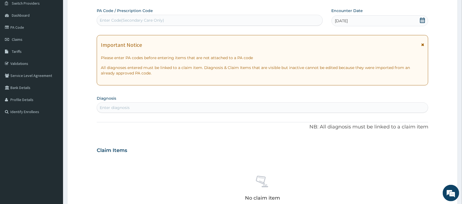
click at [145, 19] on div "Enter Code(Secondary Care Only)" at bounding box center [132, 20] width 64 height 5
paste input "PA/C68067"
type input "PA/C68067"
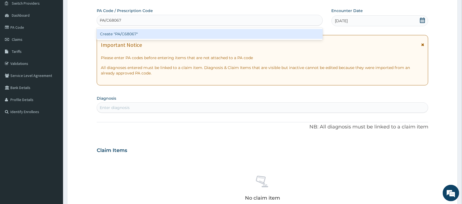
click at [130, 33] on div "Create "PA/C68067"" at bounding box center [210, 34] width 226 height 10
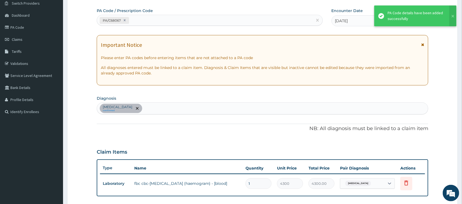
scroll to position [81, 0]
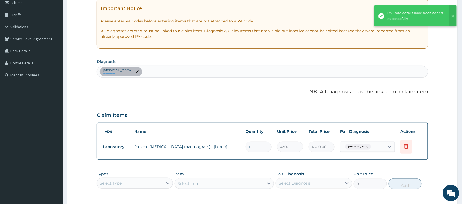
click at [158, 73] on div "[MEDICAL_DATA] confirmed" at bounding box center [262, 72] width 331 height 12
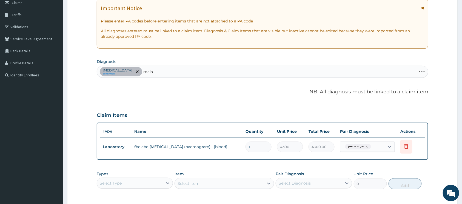
type input "malar"
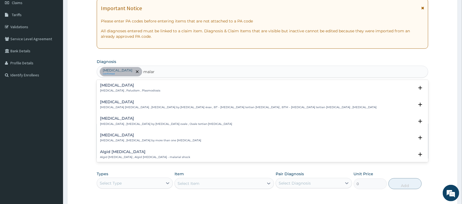
click at [123, 88] on div "[MEDICAL_DATA] [MEDICAL_DATA] , Paludism , Plasmodiosis" at bounding box center [130, 88] width 60 height 10
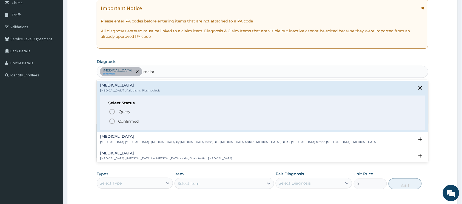
click at [111, 121] on icon "status option filled" at bounding box center [112, 121] width 7 height 7
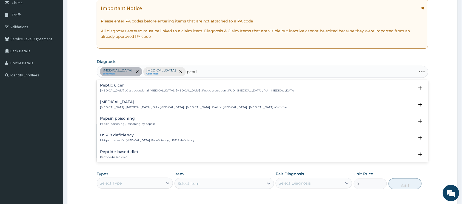
type input "peptic"
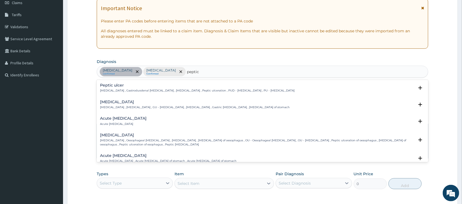
click at [149, 89] on p "[MEDICAL_DATA] , Gastroduodenal [MEDICAL_DATA] , [MEDICAL_DATA] , Peptic ulcera…" at bounding box center [197, 91] width 195 height 4
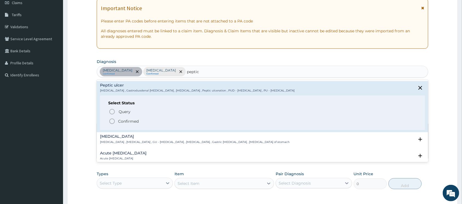
click at [110, 121] on circle "status option filled" at bounding box center [112, 121] width 5 height 5
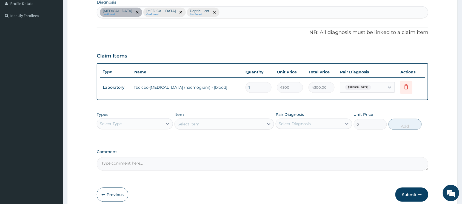
scroll to position [154, 0]
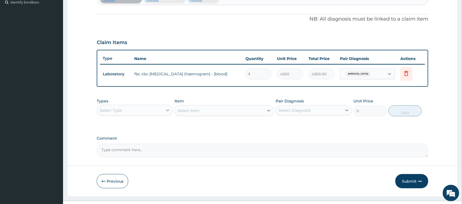
click at [165, 111] on icon at bounding box center [167, 110] width 5 height 5
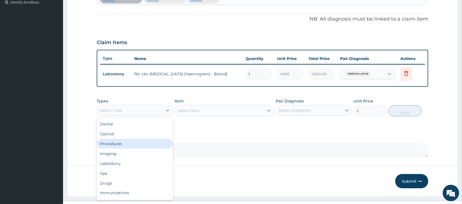
click at [126, 144] on div "Procedures" at bounding box center [135, 144] width 76 height 10
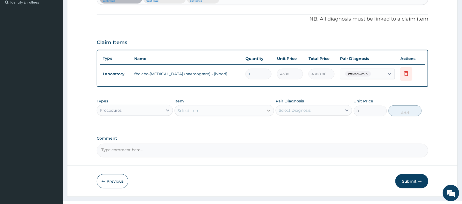
click at [268, 109] on icon at bounding box center [268, 110] width 5 height 5
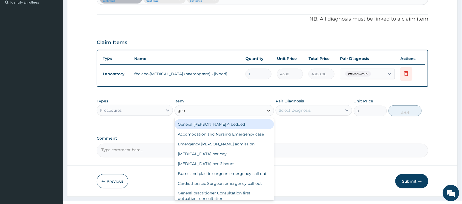
type input "gene"
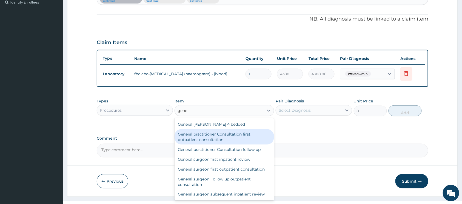
click at [230, 135] on div "General practitioner Consultation first outpatient consultation" at bounding box center [223, 136] width 99 height 15
type input "3547.5"
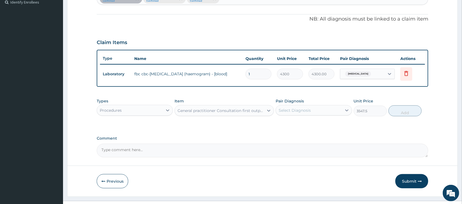
click at [338, 109] on div "Select Diagnosis" at bounding box center [309, 110] width 66 height 9
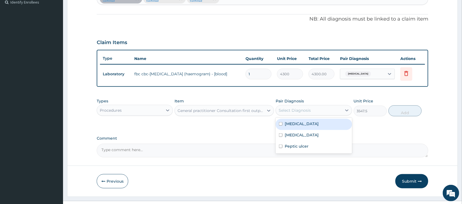
click at [281, 123] on input "checkbox" at bounding box center [281, 124] width 4 height 4
checkbox input "true"
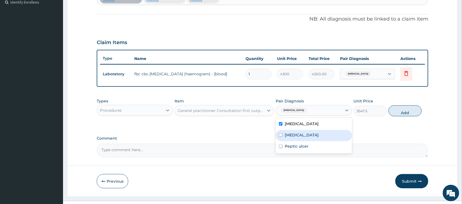
click at [280, 133] on input "checkbox" at bounding box center [281, 135] width 4 height 4
checkbox input "true"
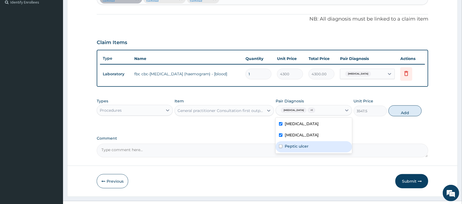
click at [279, 144] on div "Peptic ulcer" at bounding box center [314, 146] width 76 height 11
checkbox input "true"
click at [394, 113] on button "Add" at bounding box center [404, 110] width 33 height 11
type input "0"
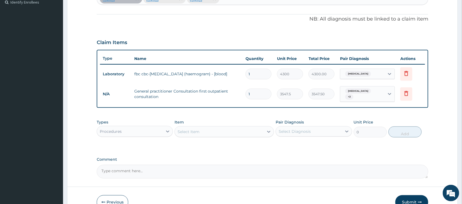
click at [152, 129] on div "Procedures" at bounding box center [130, 131] width 66 height 9
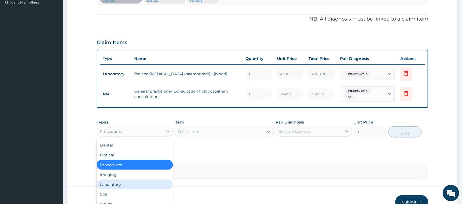
drag, startPoint x: 125, startPoint y: 179, endPoint x: 153, endPoint y: 172, distance: 28.7
click at [126, 180] on div "Laboratory" at bounding box center [135, 185] width 76 height 10
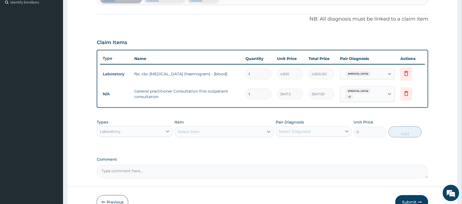
click at [267, 130] on icon at bounding box center [268, 131] width 5 height 5
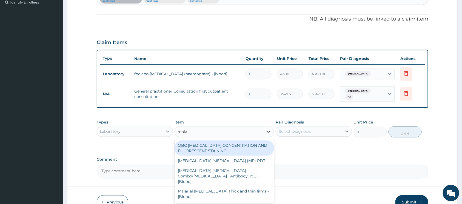
type input "malar"
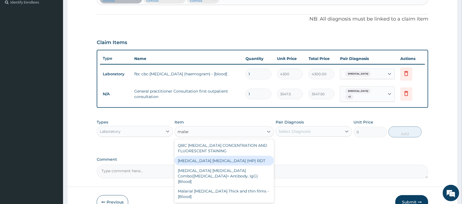
click at [233, 156] on div "MALARIA PARASITE (MP) RDT" at bounding box center [223, 161] width 99 height 10
type input "1612.5"
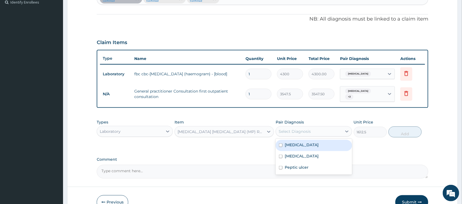
click at [341, 128] on div "Select Diagnosis" at bounding box center [309, 131] width 66 height 9
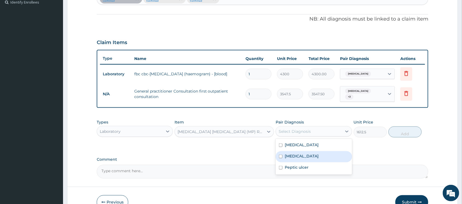
click at [281, 155] on input "checkbox" at bounding box center [281, 157] width 4 height 4
checkbox input "true"
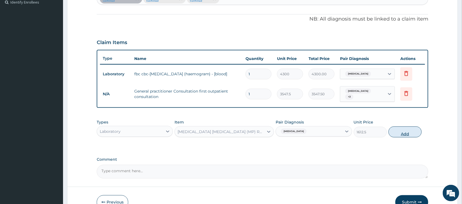
click at [398, 133] on button "Add" at bounding box center [404, 132] width 33 height 11
type input "0"
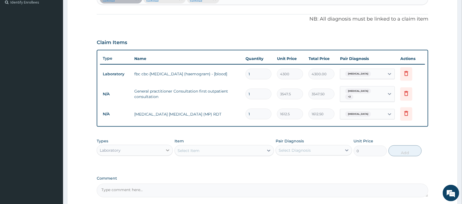
click at [163, 149] on div at bounding box center [168, 150] width 10 height 10
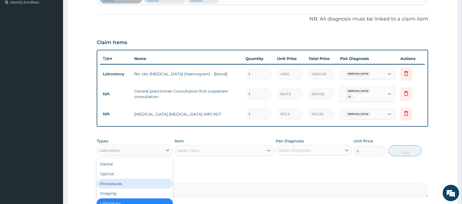
scroll to position [19, 0]
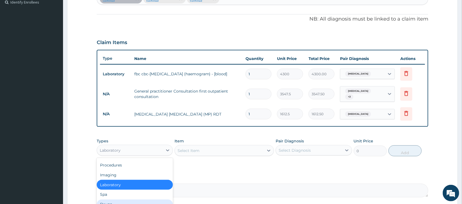
click at [124, 200] on div "Drugs" at bounding box center [135, 205] width 76 height 10
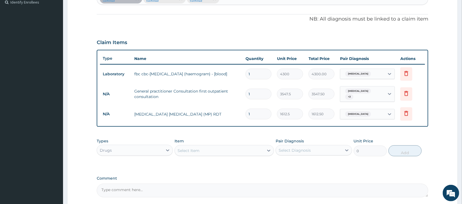
click at [269, 148] on icon at bounding box center [268, 150] width 5 height 5
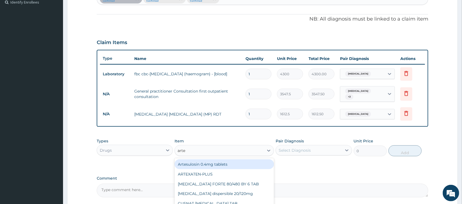
type input "artem"
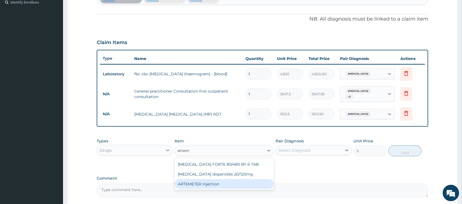
click at [234, 180] on div "ARTEMETER Injection" at bounding box center [223, 184] width 99 height 10
type input "946"
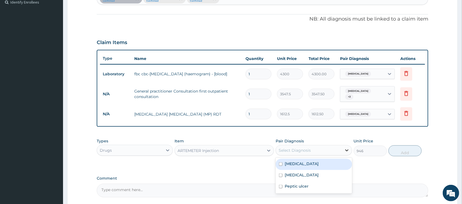
click at [344, 148] on icon at bounding box center [346, 150] width 5 height 5
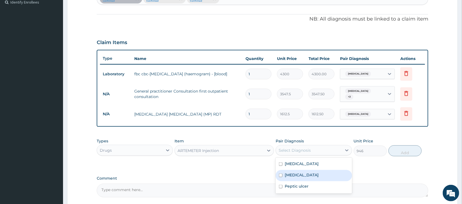
click at [283, 171] on div "Malaria" at bounding box center [314, 175] width 76 height 11
checkbox input "true"
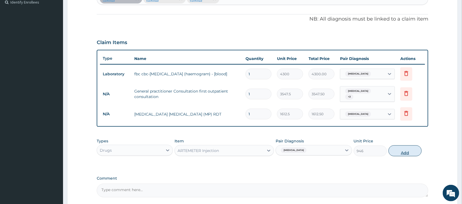
click at [398, 148] on button "Add" at bounding box center [404, 150] width 33 height 11
type input "0"
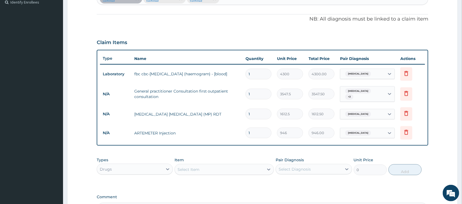
type input "0.00"
type input "6"
type input "5676.00"
type input "6"
click at [228, 165] on div "Select Item" at bounding box center [219, 169] width 89 height 9
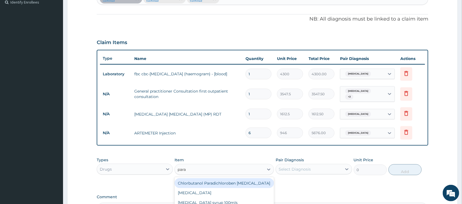
type input "parac"
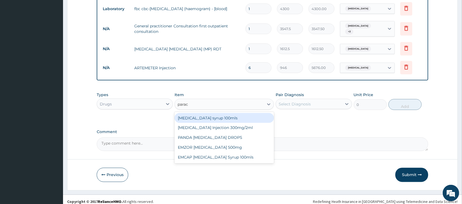
scroll to position [222, 0]
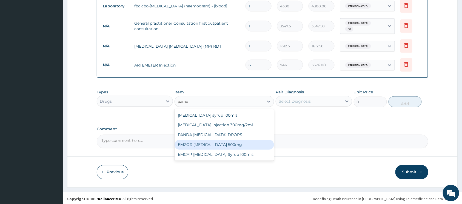
click at [241, 141] on div "EMZOR PARACETAMOL 500mg" at bounding box center [223, 145] width 99 height 10
type input "23.65"
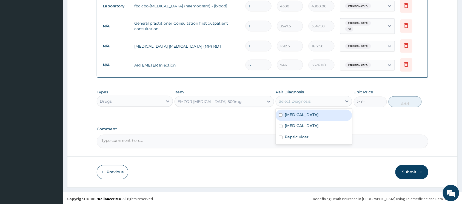
click at [337, 97] on div "Select Diagnosis" at bounding box center [309, 101] width 66 height 9
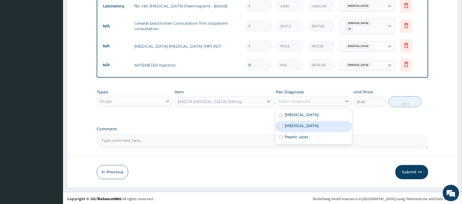
click at [281, 125] on input "checkbox" at bounding box center [281, 127] width 4 height 4
checkbox input "true"
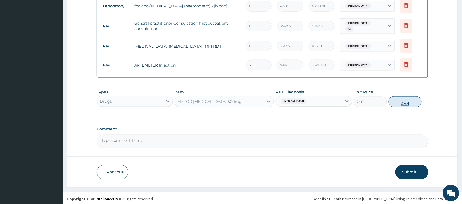
click at [404, 102] on button "Add" at bounding box center [404, 101] width 33 height 11
type input "0"
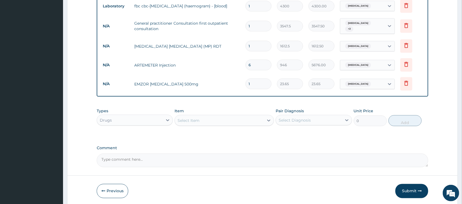
type input "18"
type input "425.70"
type input "18"
click at [239, 119] on div "Select Item" at bounding box center [219, 120] width 89 height 9
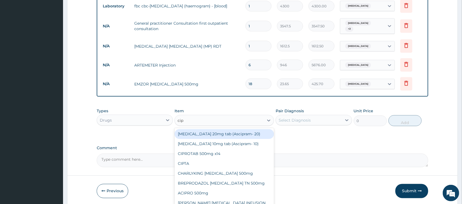
type input "cipr"
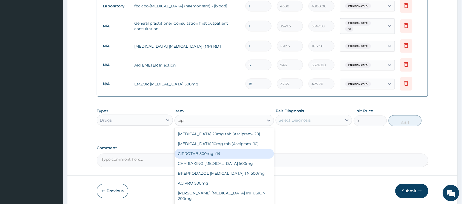
click at [215, 149] on div "CIPROTAB 500mg x14" at bounding box center [223, 154] width 99 height 10
type input "319.275"
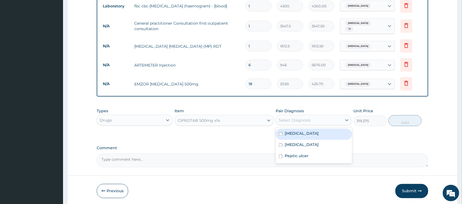
click at [288, 119] on div "Select Diagnosis" at bounding box center [295, 120] width 32 height 5
click at [281, 132] on input "checkbox" at bounding box center [281, 134] width 4 height 4
checkbox input "true"
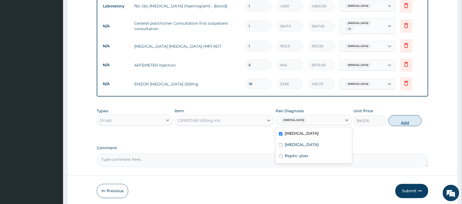
click at [398, 121] on button "Add" at bounding box center [404, 120] width 33 height 11
type input "0"
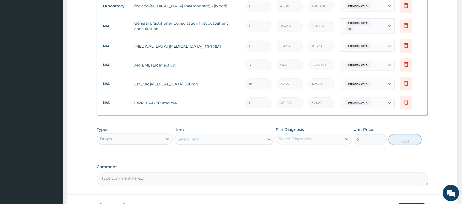
type input "0.00"
type input "7"
type input "2234.92"
type input "7"
click at [249, 138] on div "Select Item" at bounding box center [219, 139] width 89 height 9
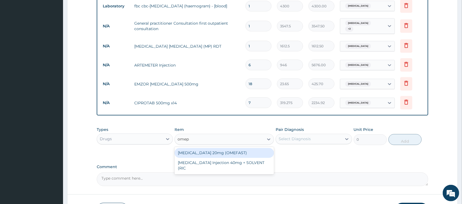
type input "omepr"
click at [217, 150] on div "OMEPRAZOLE 20mg (OMEFAST)" at bounding box center [223, 153] width 99 height 10
type input "82.775"
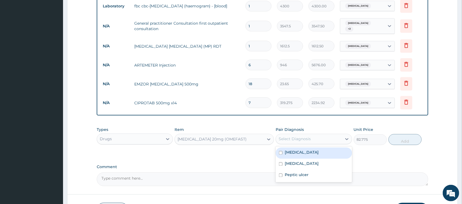
click at [292, 141] on div "Select Diagnosis" at bounding box center [309, 139] width 66 height 9
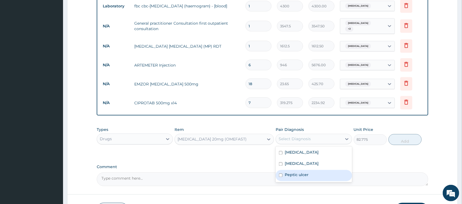
click at [281, 174] on input "checkbox" at bounding box center [281, 176] width 4 height 4
checkbox input "true"
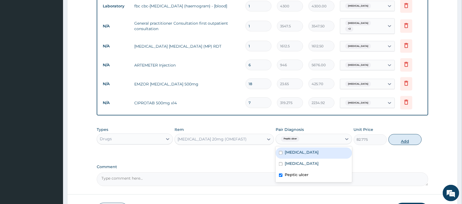
click at [399, 140] on button "Add" at bounding box center [404, 139] width 33 height 11
type input "0"
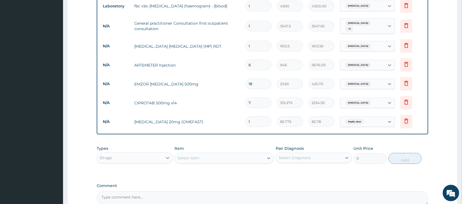
click at [261, 154] on div "Select Item" at bounding box center [219, 158] width 89 height 9
type input "E"
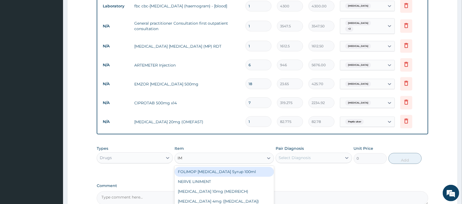
type input "I"
type input "Ges"
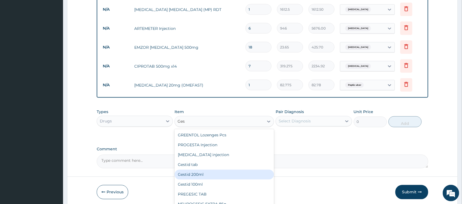
scroll to position [19, 0]
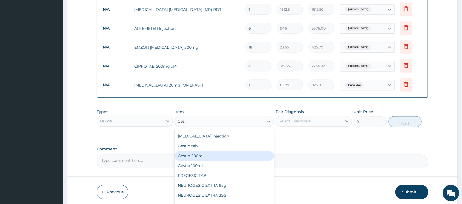
click at [201, 152] on div "Gestid 200ml" at bounding box center [223, 156] width 99 height 10
type input "1064.25"
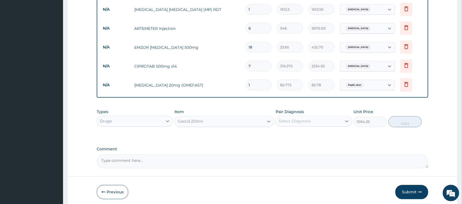
click at [288, 123] on div "Select Diagnosis" at bounding box center [309, 121] width 66 height 9
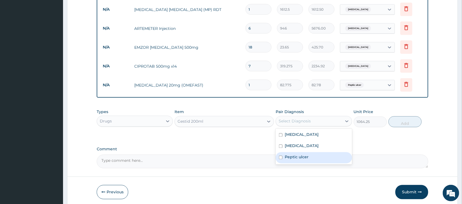
click at [279, 156] on input "checkbox" at bounding box center [281, 158] width 4 height 4
checkbox input "true"
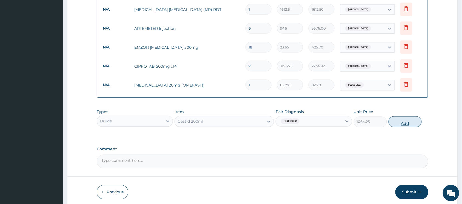
click at [396, 122] on button "Add" at bounding box center [404, 121] width 33 height 11
type input "0"
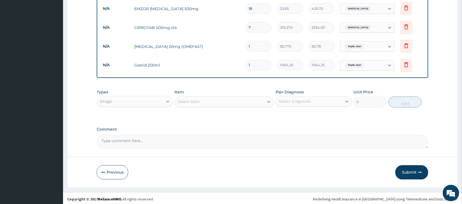
scroll to position [298, 0]
click at [403, 169] on button "Submit" at bounding box center [411, 172] width 33 height 14
